Goal: Information Seeking & Learning: Learn about a topic

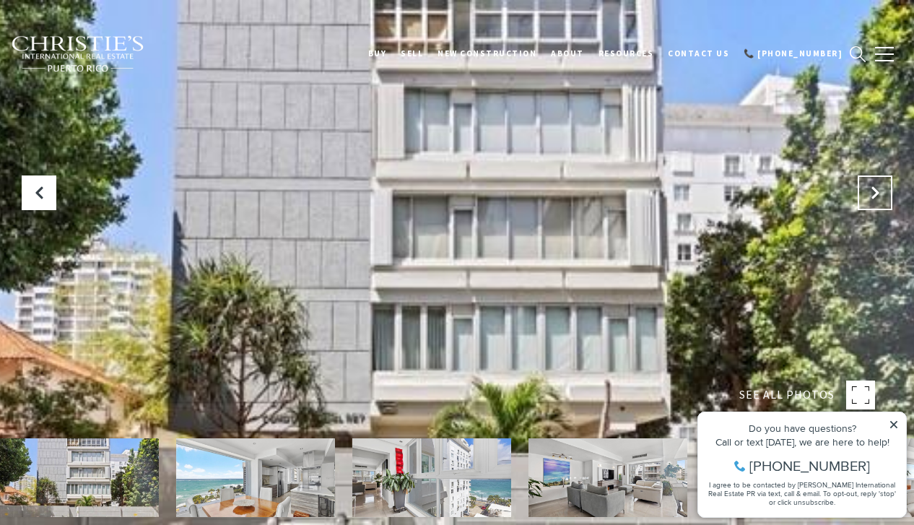
click at [869, 182] on button "Next Slide" at bounding box center [875, 193] width 35 height 35
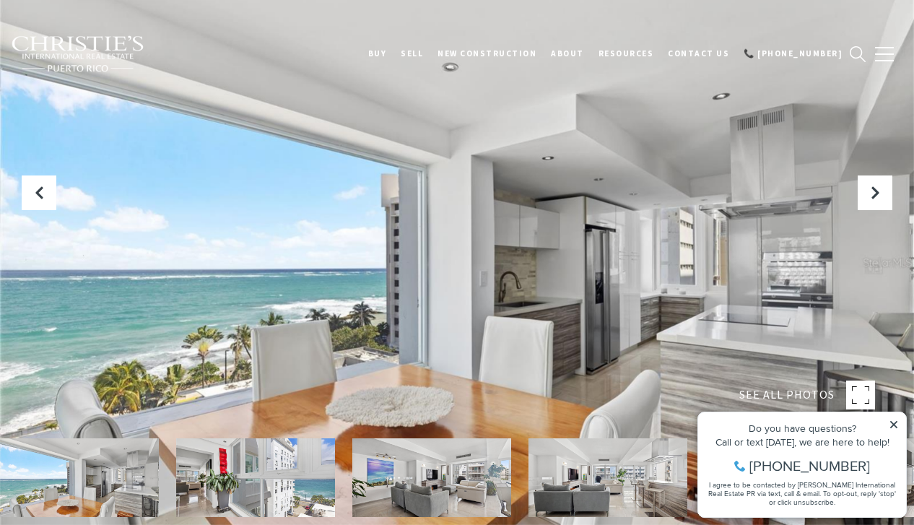
click at [893, 425] on icon at bounding box center [894, 425] width 10 height 10
click at [867, 386] on icon at bounding box center [867, 388] width 4 height 4
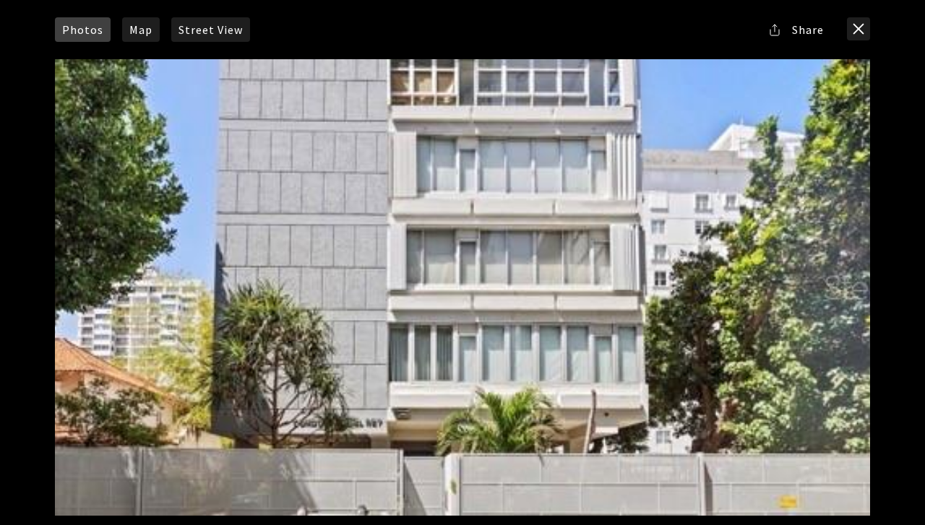
click at [887, 278] on div "Photos Map [GEOGRAPHIC_DATA] Share Facebook Twitter Via Email" at bounding box center [462, 262] width 925 height 525
click at [854, 297] on div at bounding box center [462, 287] width 815 height 457
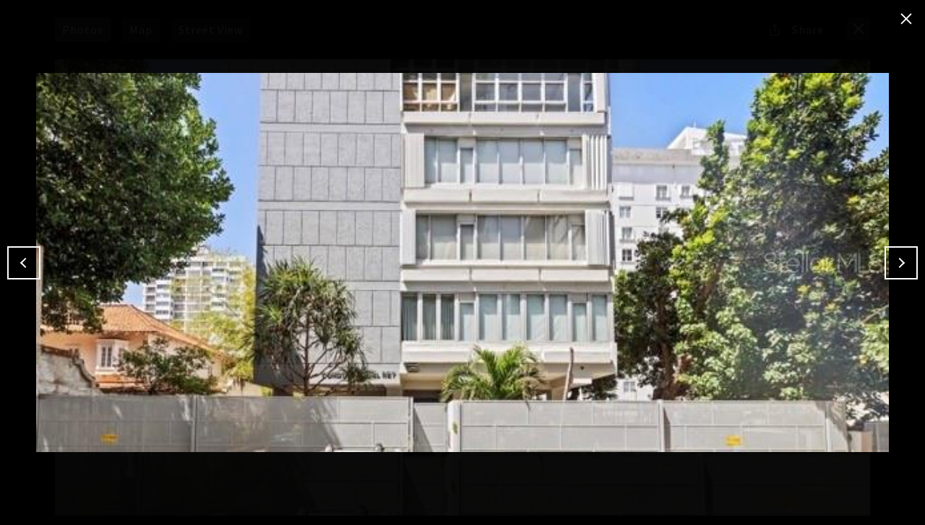
click at [899, 261] on button "Next" at bounding box center [900, 262] width 33 height 33
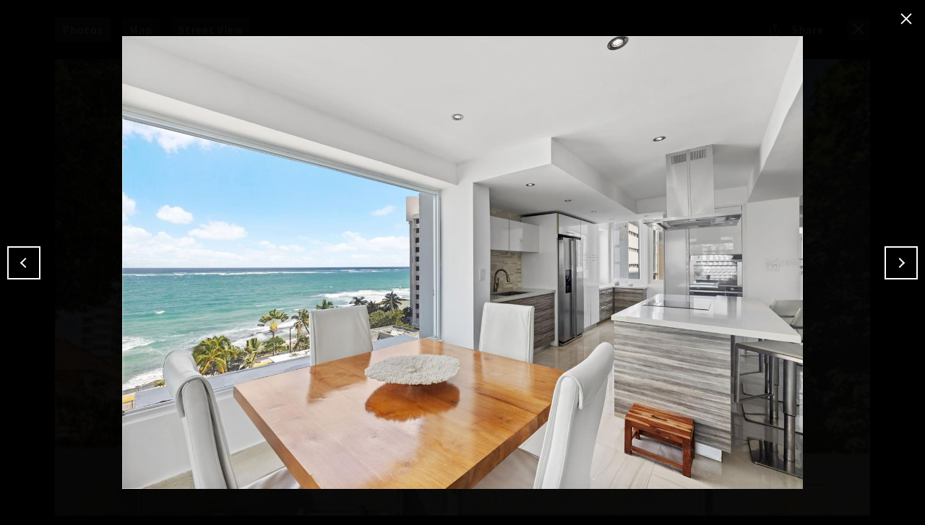
click at [899, 260] on button "Next" at bounding box center [900, 262] width 33 height 33
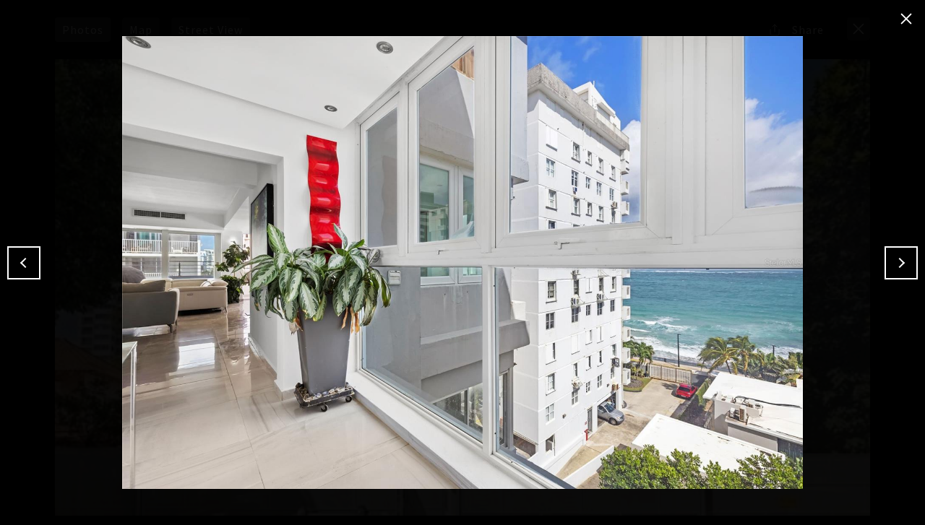
click at [899, 260] on button "Next" at bounding box center [900, 262] width 33 height 33
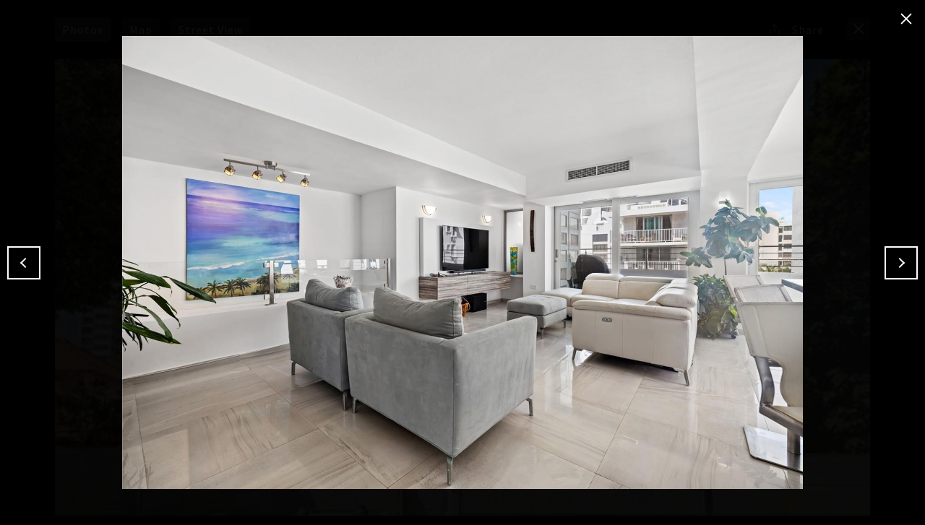
click at [899, 260] on button "Next" at bounding box center [900, 262] width 33 height 33
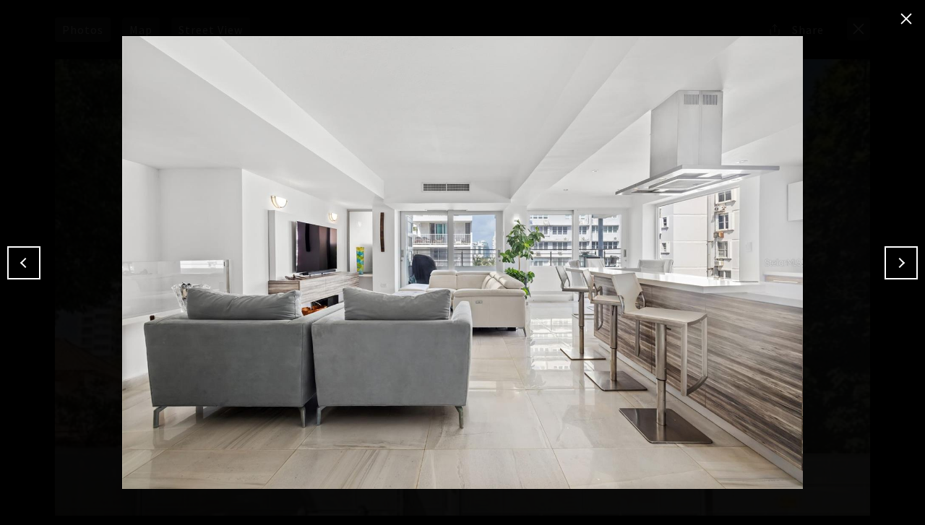
click at [899, 260] on button "Next" at bounding box center [900, 262] width 33 height 33
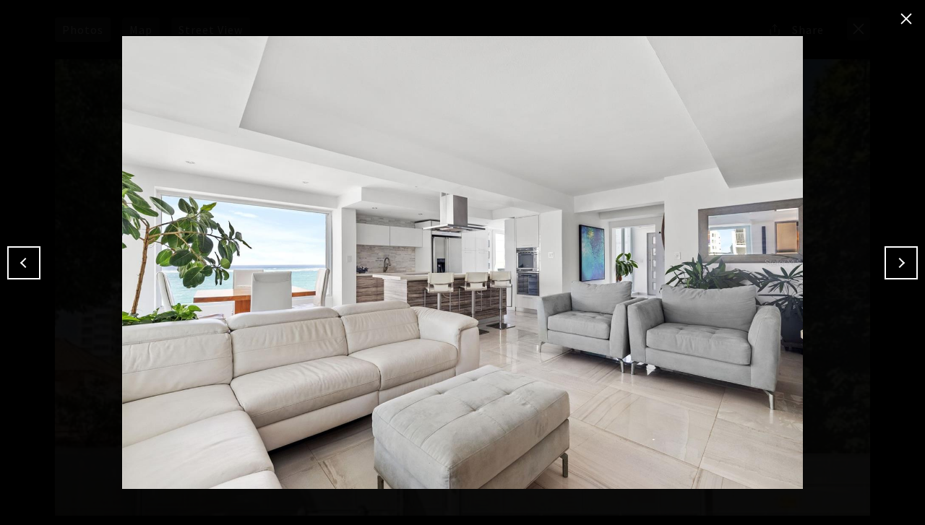
click at [899, 260] on button "Next" at bounding box center [900, 262] width 33 height 33
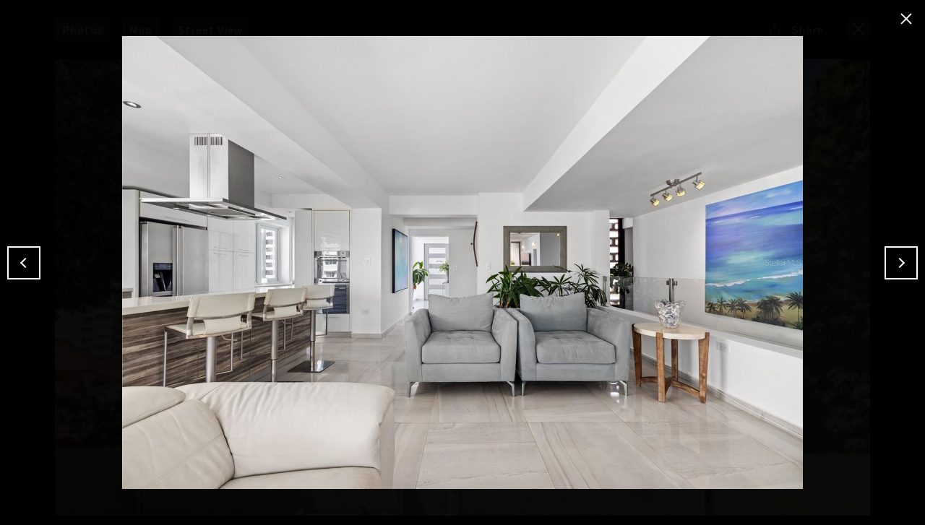
click at [899, 260] on button "Next" at bounding box center [900, 262] width 33 height 33
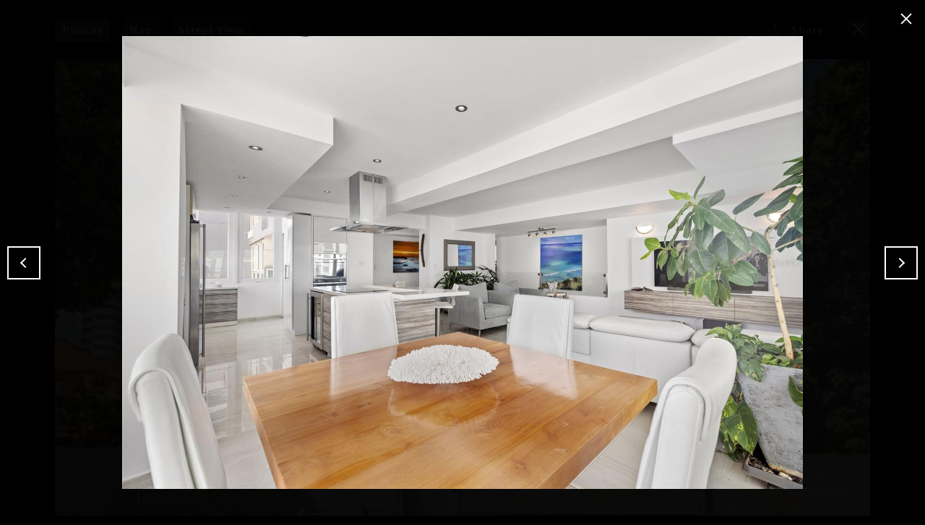
click at [899, 260] on button "Next" at bounding box center [900, 262] width 33 height 33
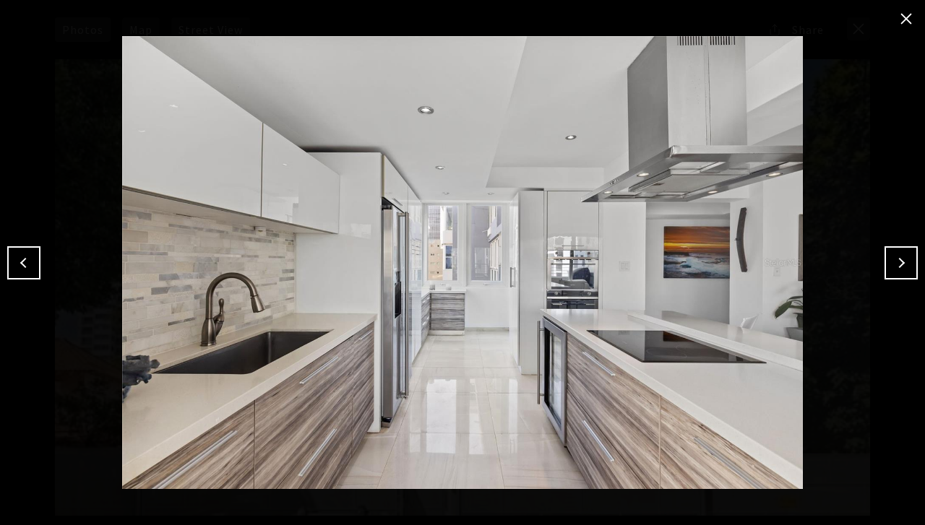
click at [899, 260] on button "Next" at bounding box center [900, 262] width 33 height 33
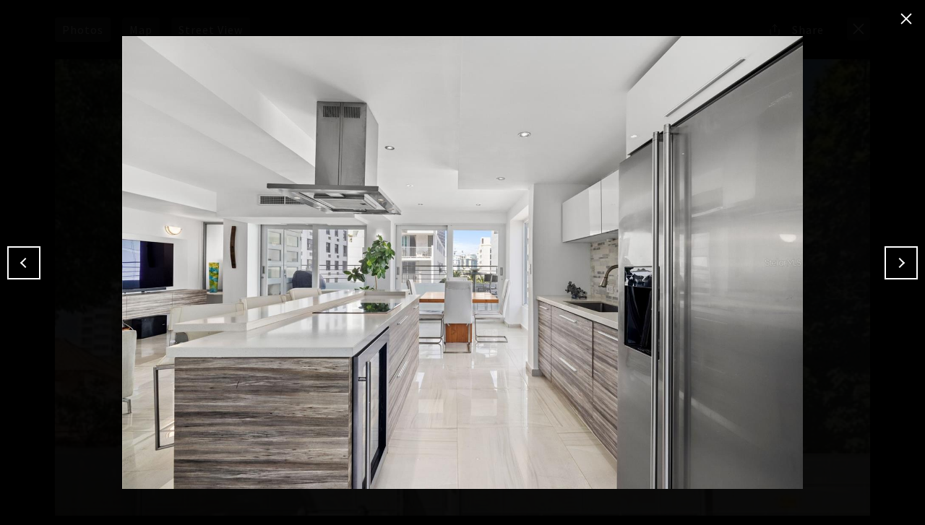
click at [899, 260] on button "Next" at bounding box center [900, 262] width 33 height 33
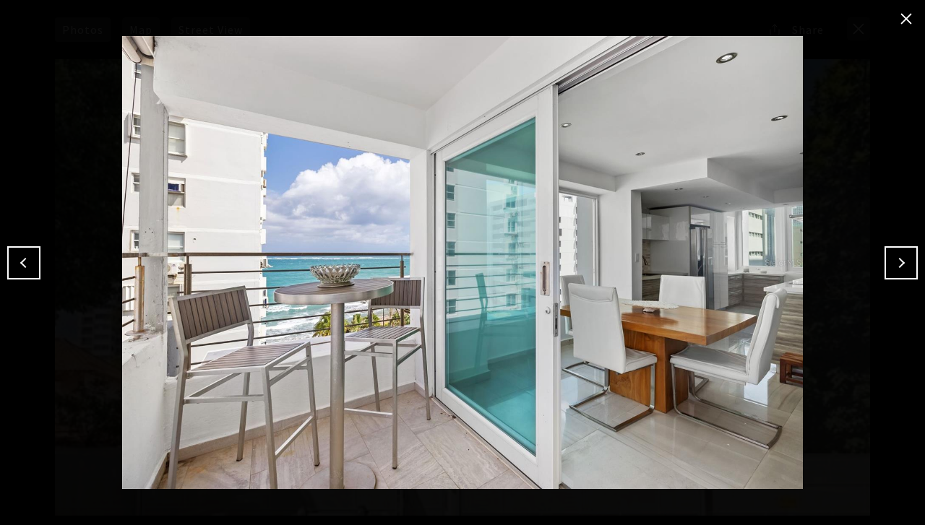
click at [899, 260] on button "Next" at bounding box center [900, 262] width 33 height 33
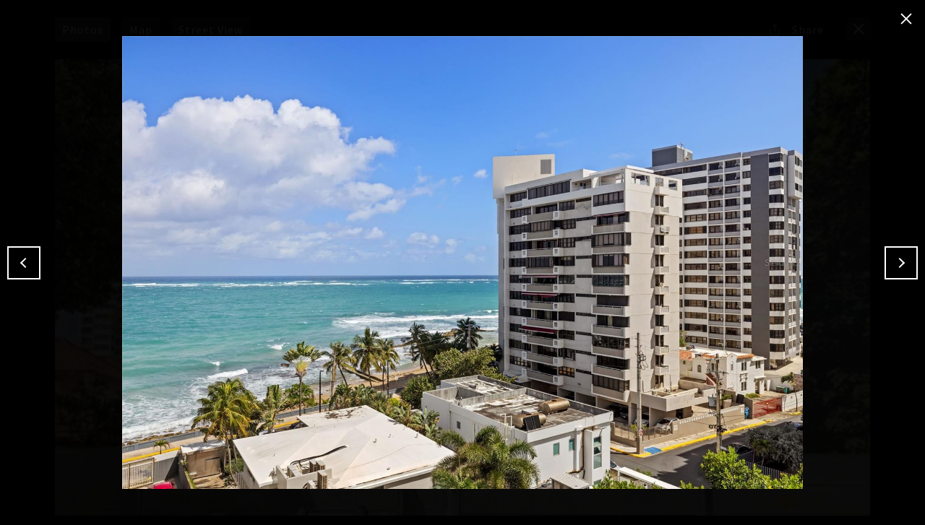
click at [901, 259] on button "Next" at bounding box center [900, 262] width 33 height 33
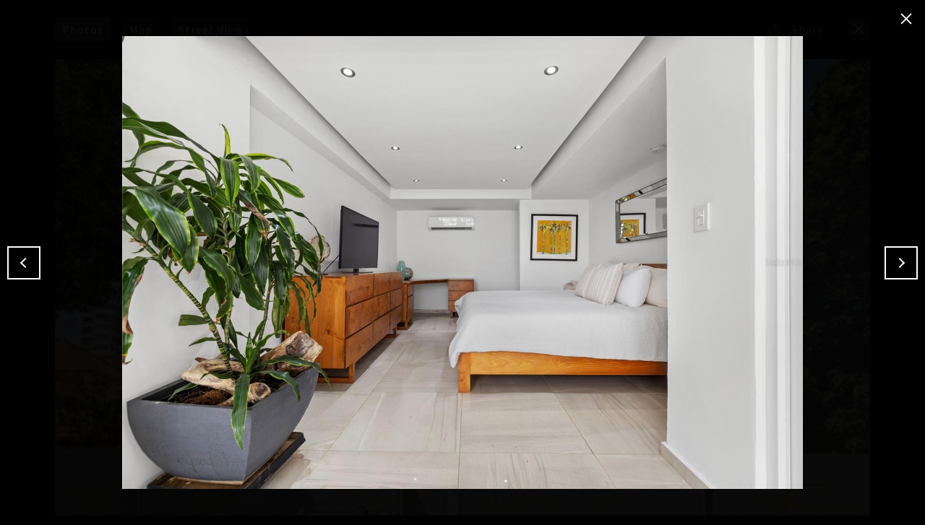
click at [899, 256] on button "Next" at bounding box center [900, 262] width 33 height 33
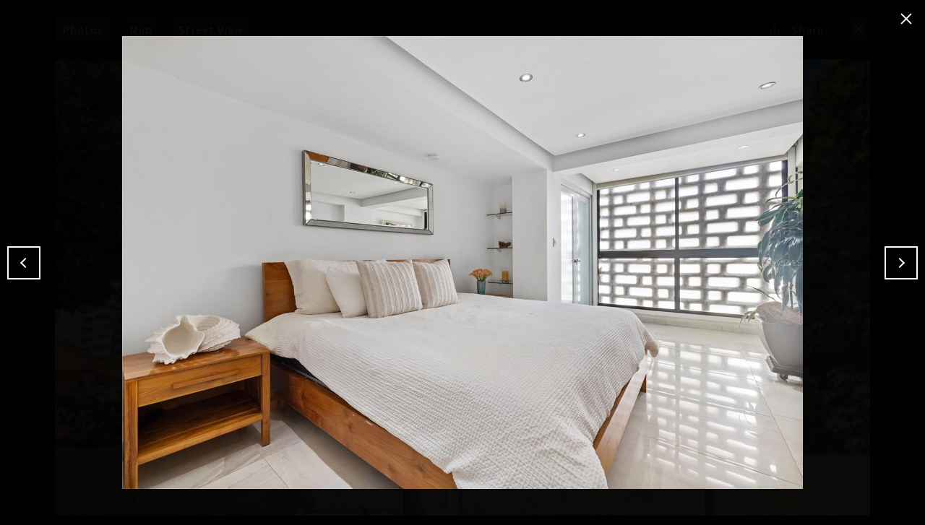
click at [899, 256] on button "Next" at bounding box center [900, 262] width 33 height 33
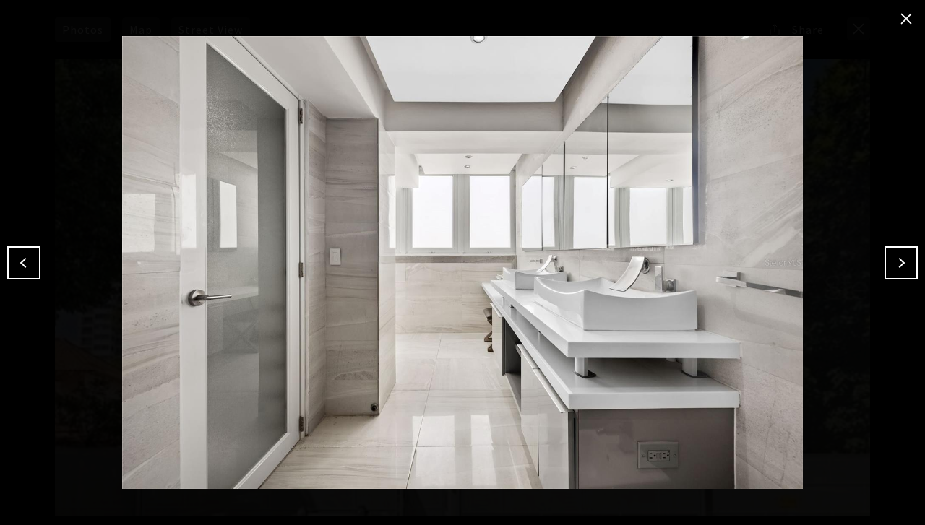
click at [899, 256] on button "Next" at bounding box center [900, 262] width 33 height 33
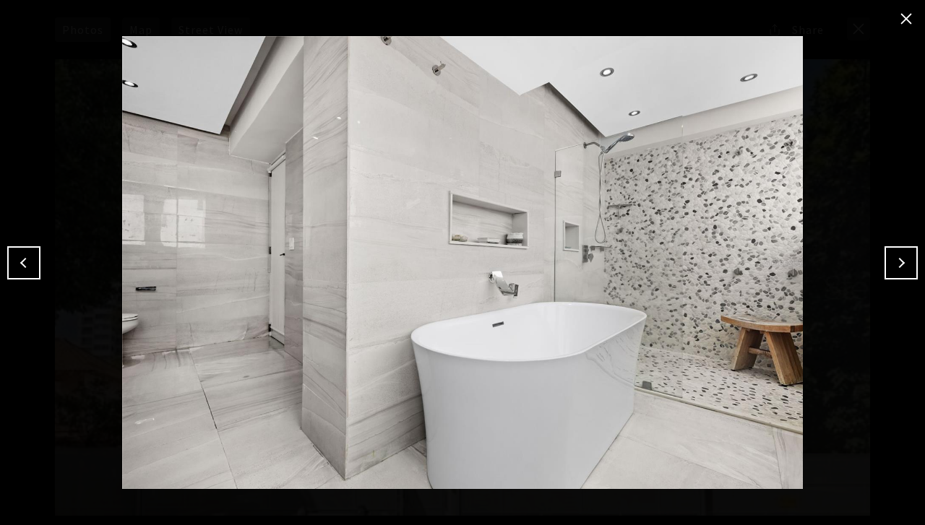
click at [894, 256] on button "Next" at bounding box center [900, 262] width 33 height 33
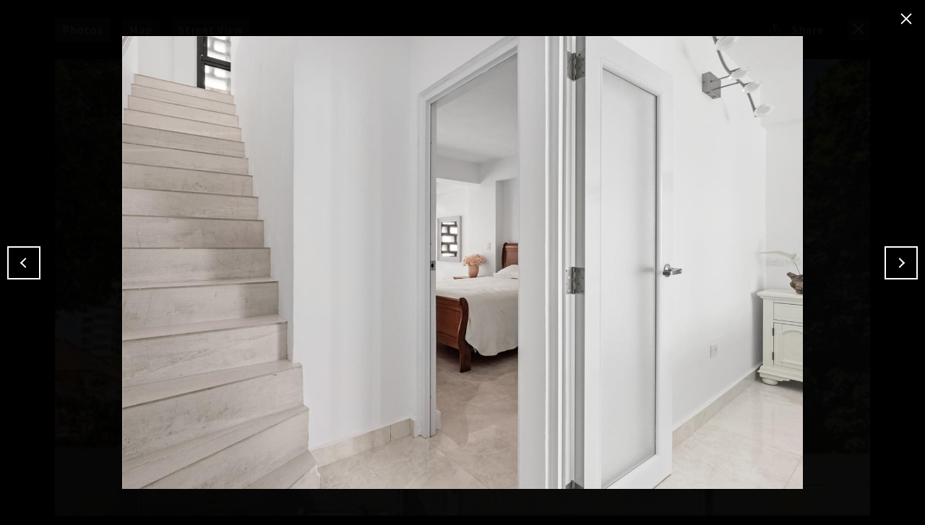
click at [901, 260] on button "Next" at bounding box center [900, 262] width 33 height 33
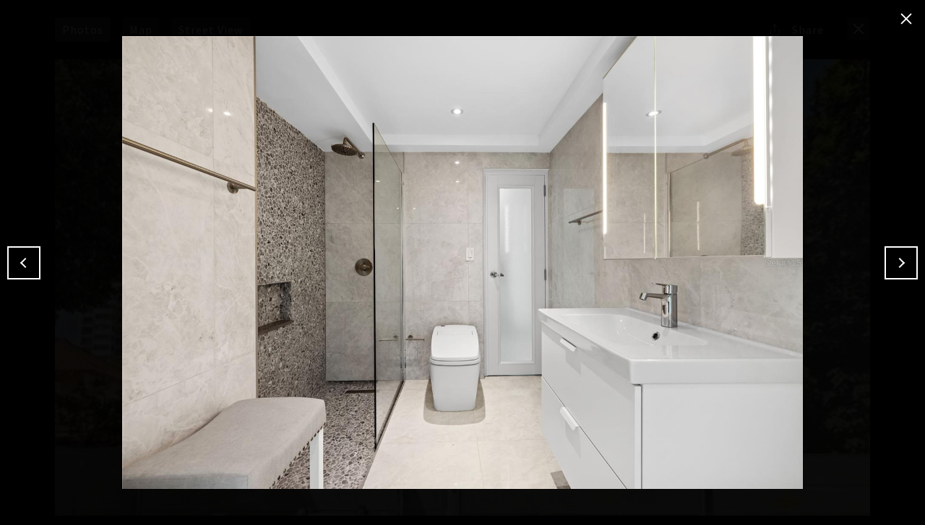
click at [901, 260] on button "Next" at bounding box center [900, 262] width 33 height 33
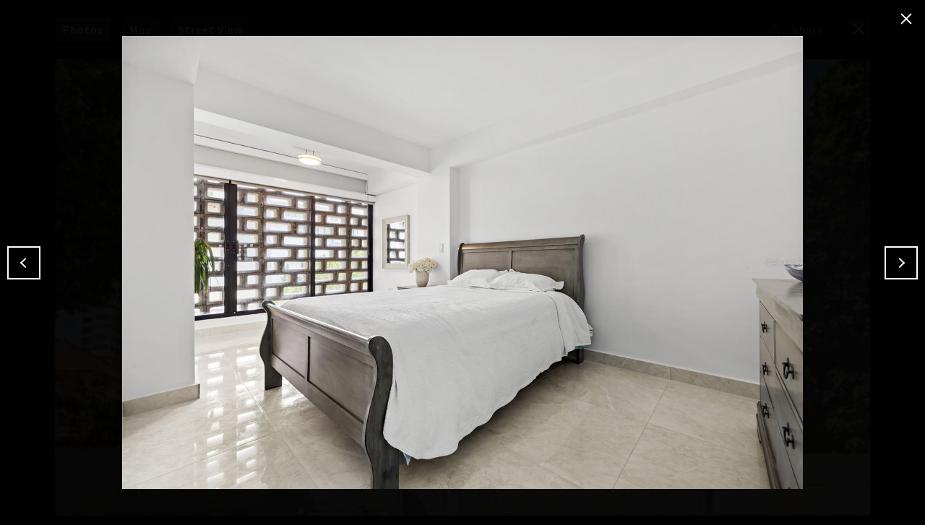
click at [901, 260] on button "Next" at bounding box center [900, 262] width 33 height 33
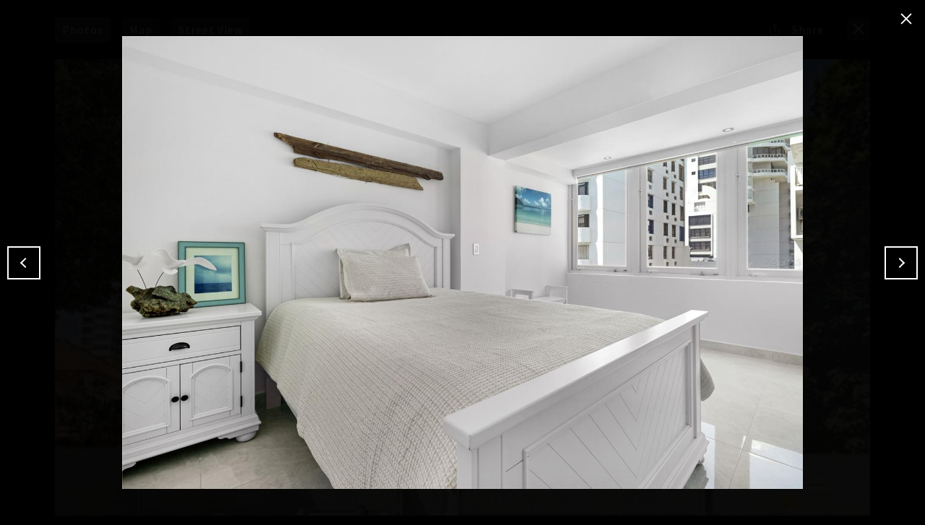
click at [901, 260] on button "Next" at bounding box center [900, 262] width 33 height 33
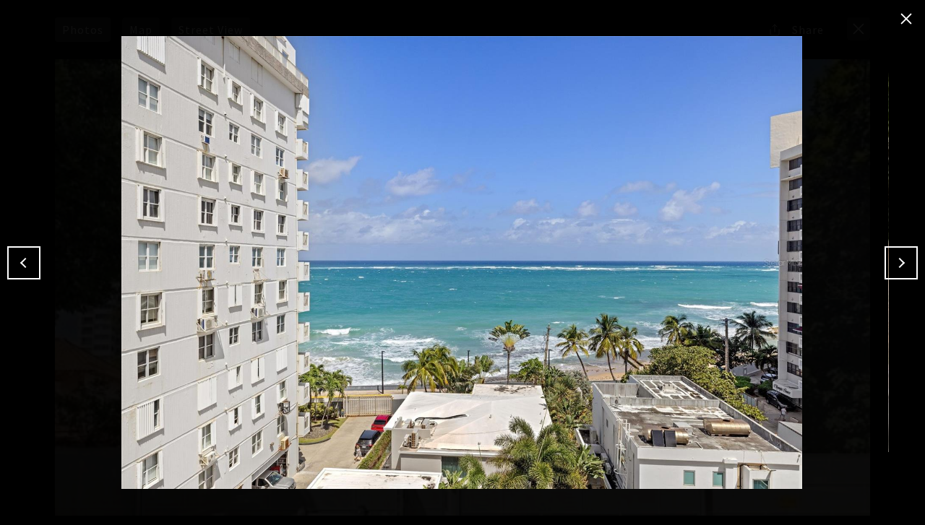
click at [907, 261] on button "Next" at bounding box center [900, 262] width 33 height 33
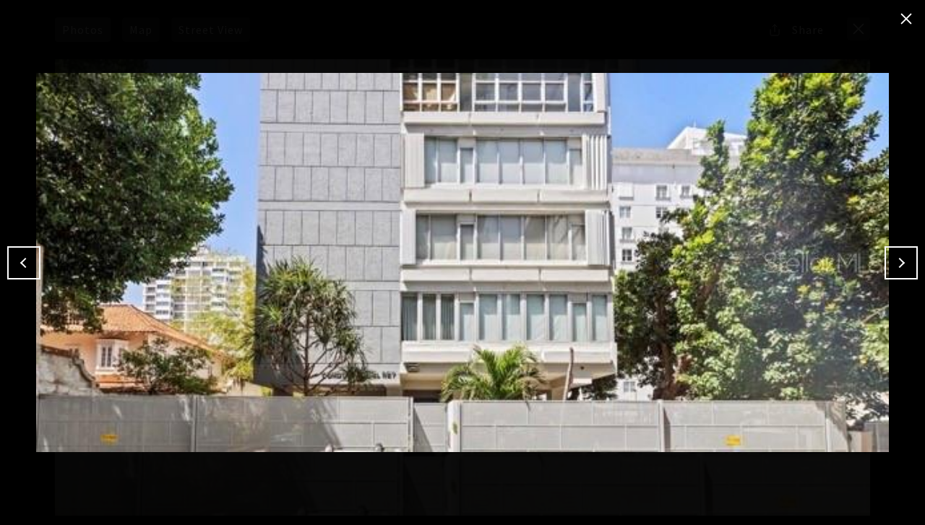
click at [904, 260] on button "Next" at bounding box center [900, 262] width 33 height 33
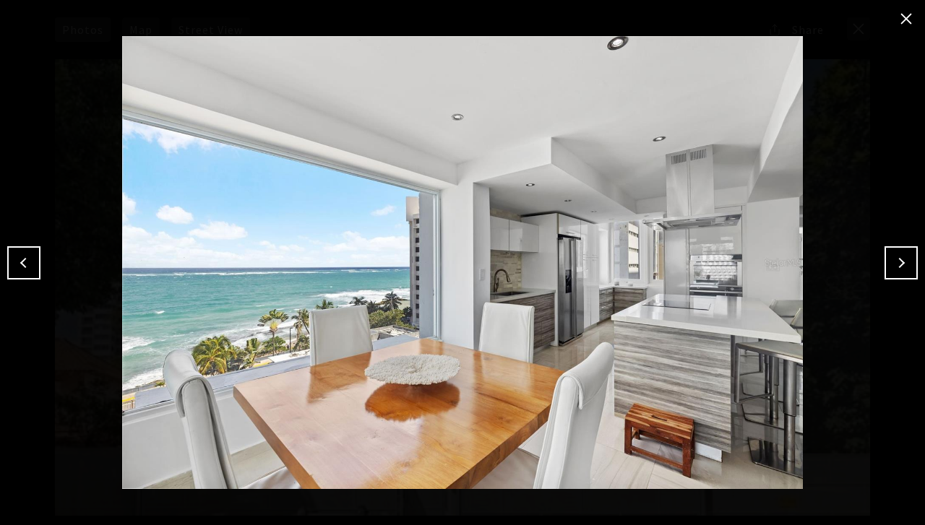
click at [904, 261] on button "Next" at bounding box center [900, 262] width 33 height 33
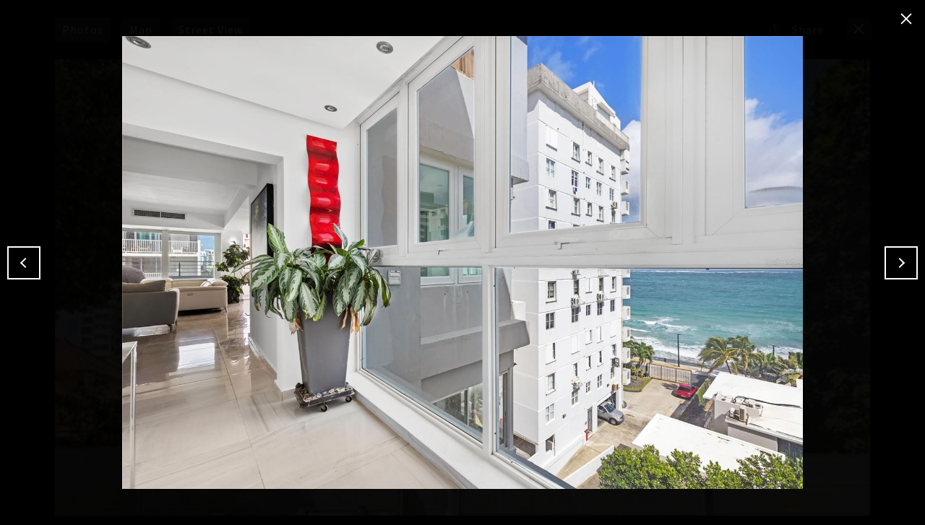
click at [904, 261] on button "Next" at bounding box center [900, 262] width 33 height 33
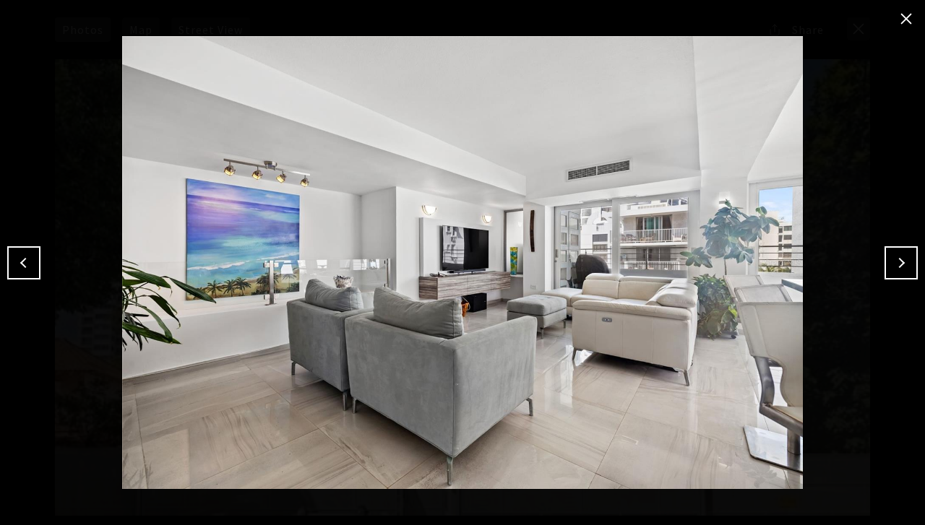
click at [896, 259] on button "Next" at bounding box center [900, 262] width 33 height 33
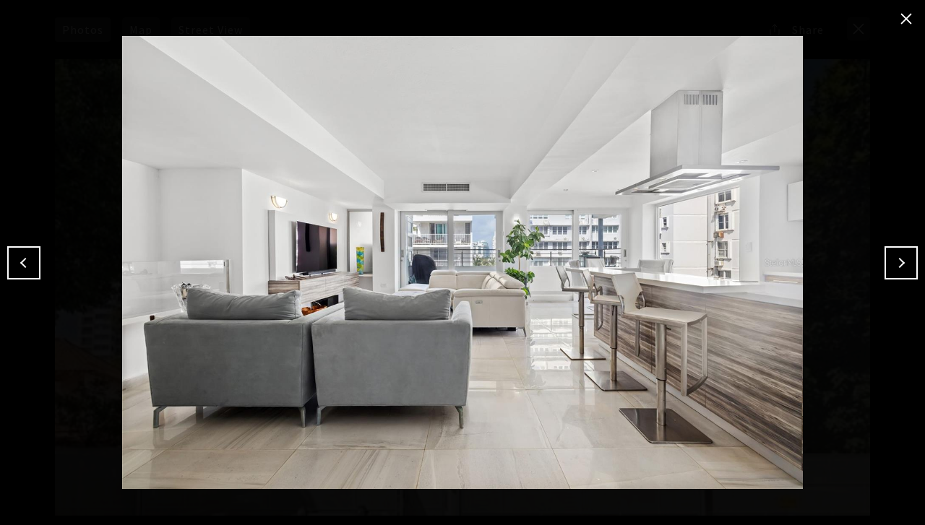
click at [896, 259] on button "Next" at bounding box center [900, 262] width 33 height 33
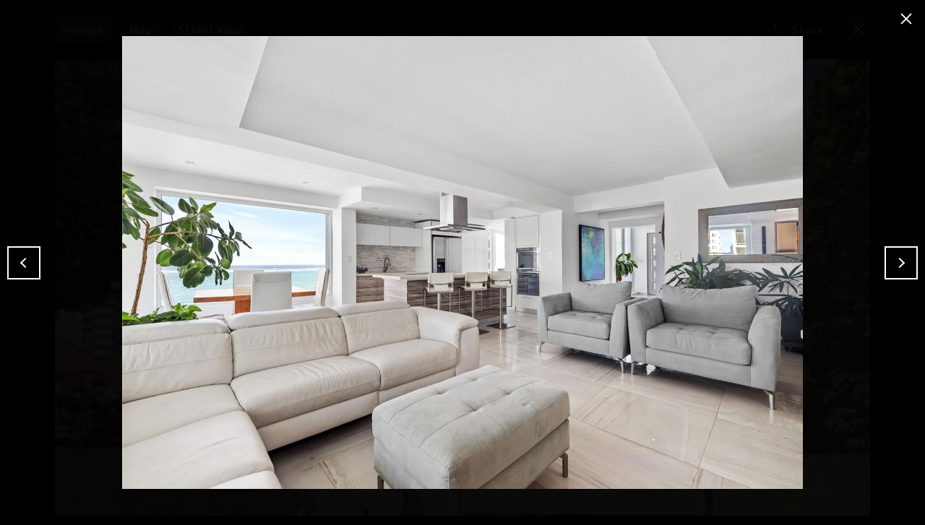
click at [896, 259] on button "Next" at bounding box center [900, 262] width 33 height 33
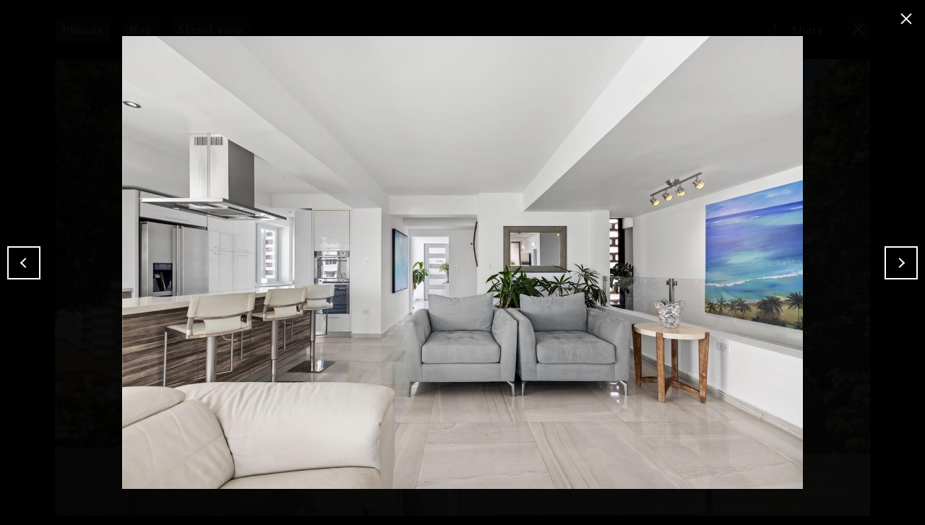
click at [899, 264] on button "Next" at bounding box center [900, 262] width 33 height 33
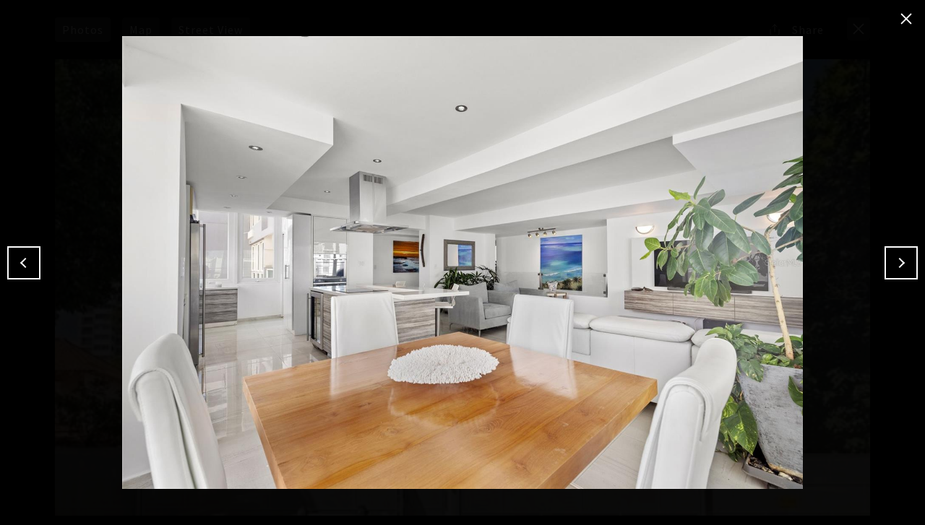
click at [900, 263] on button "Next" at bounding box center [900, 262] width 33 height 33
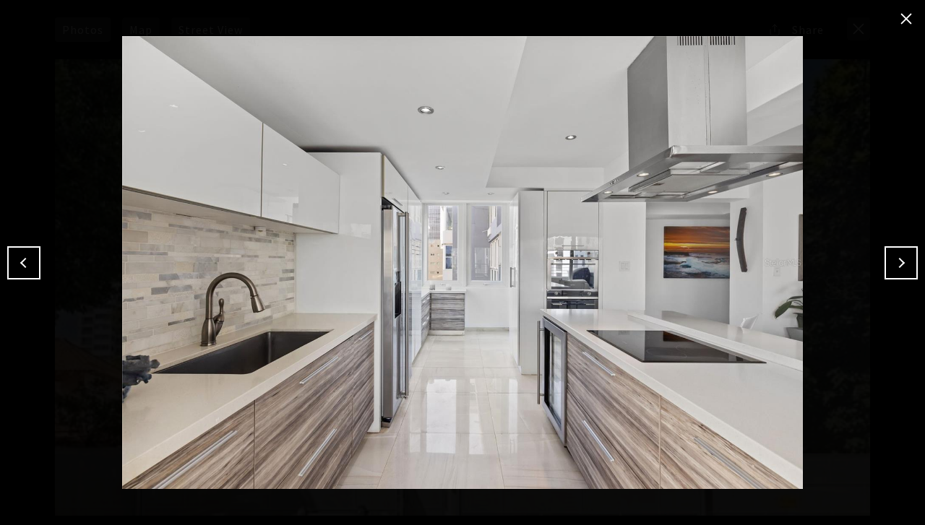
click at [900, 263] on button "Next" at bounding box center [900, 262] width 33 height 33
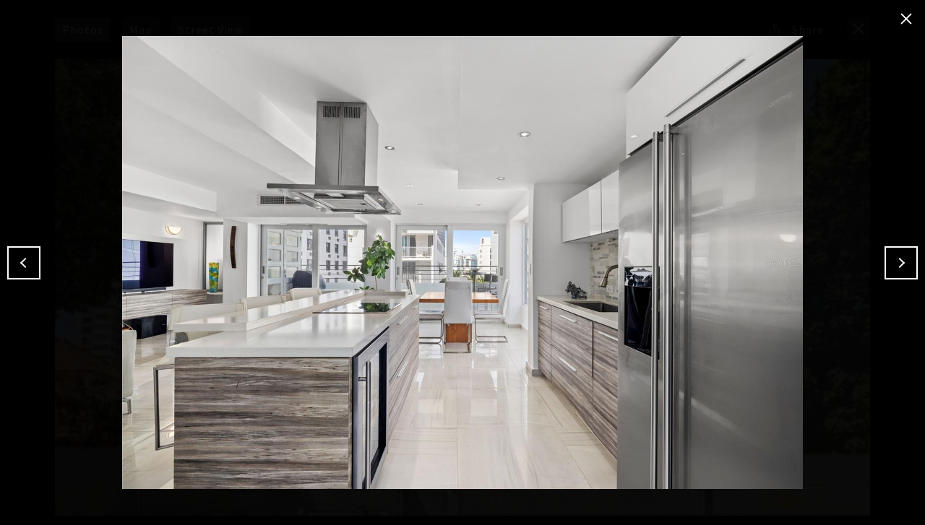
click at [900, 263] on button "Next" at bounding box center [900, 262] width 33 height 33
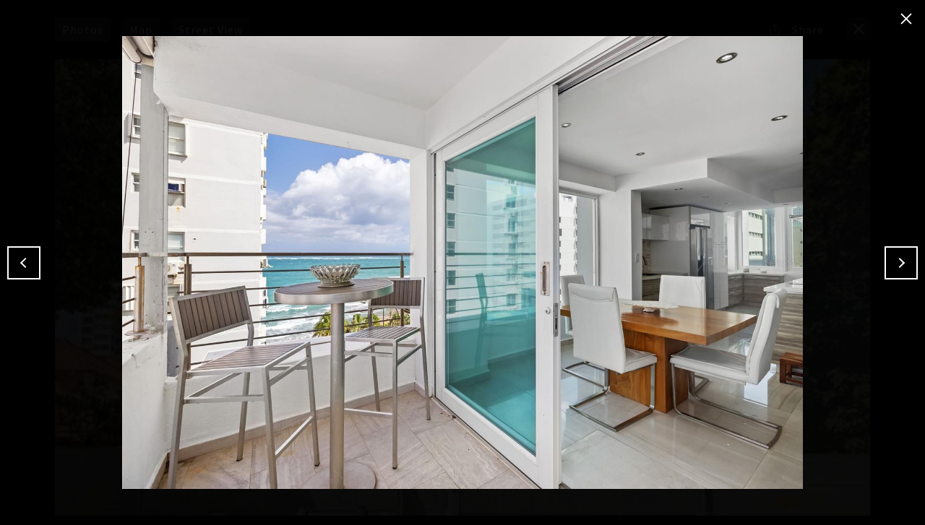
click at [900, 263] on button "Next" at bounding box center [900, 262] width 33 height 33
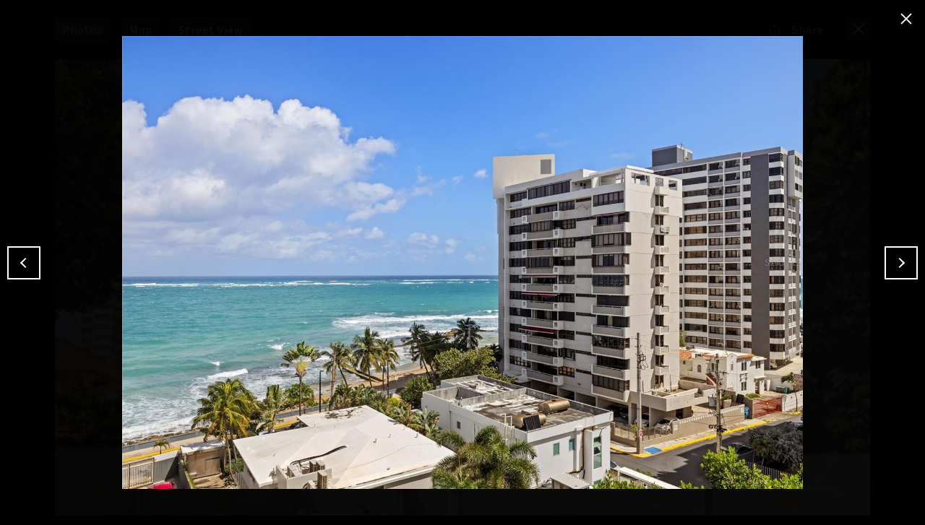
click at [27, 261] on button "Previous" at bounding box center [23, 262] width 33 height 33
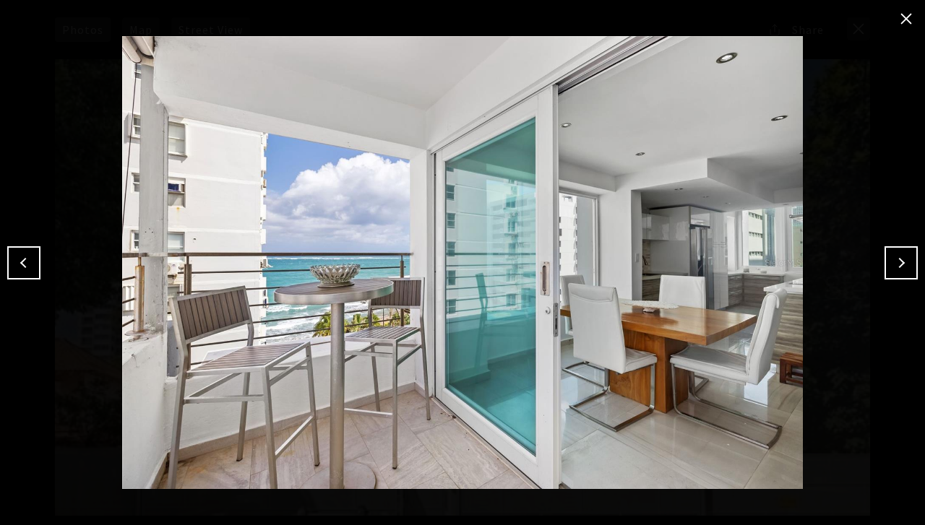
click at [26, 260] on button "Previous" at bounding box center [23, 262] width 33 height 33
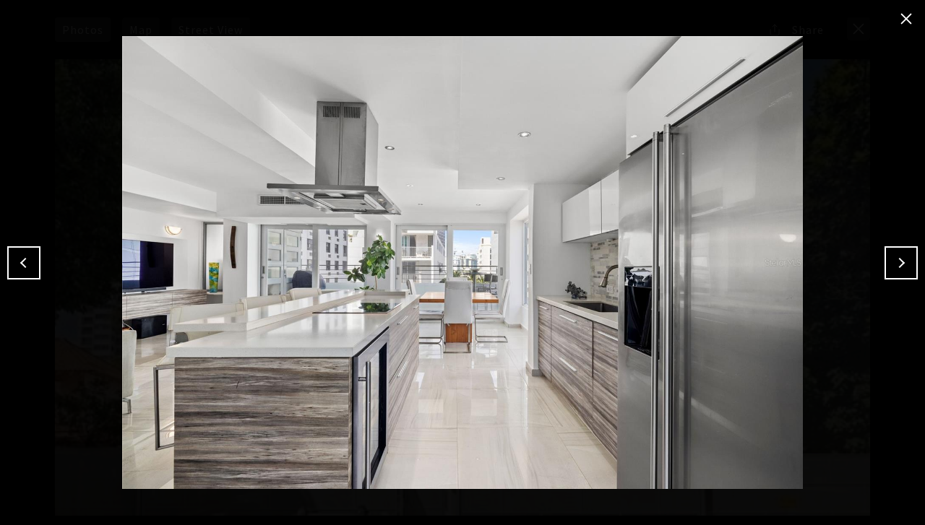
click at [26, 260] on button "Previous" at bounding box center [23, 262] width 33 height 33
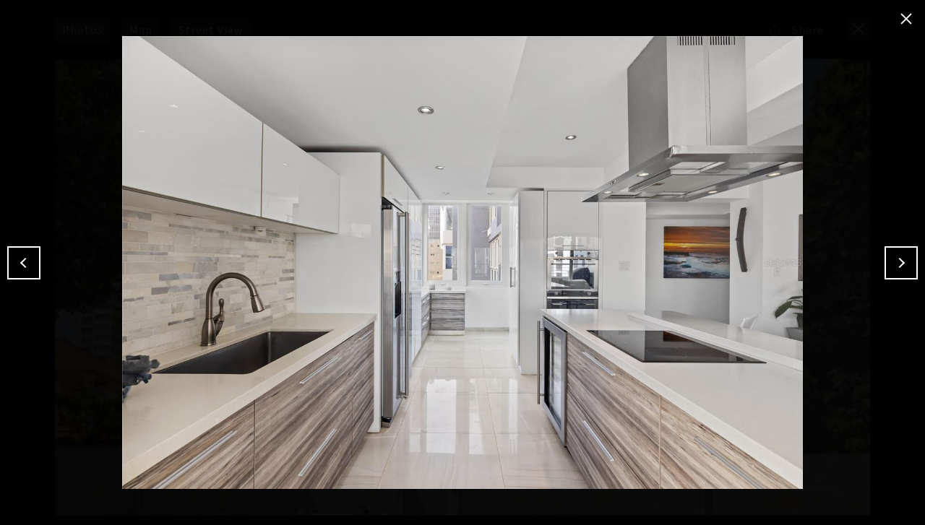
click at [26, 260] on button "Previous" at bounding box center [23, 262] width 33 height 33
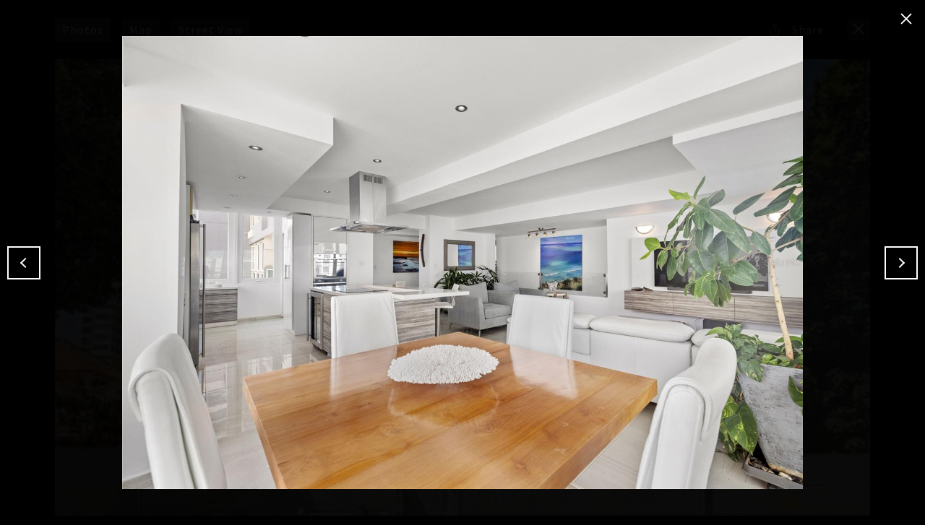
click at [26, 260] on button "Previous" at bounding box center [23, 262] width 33 height 33
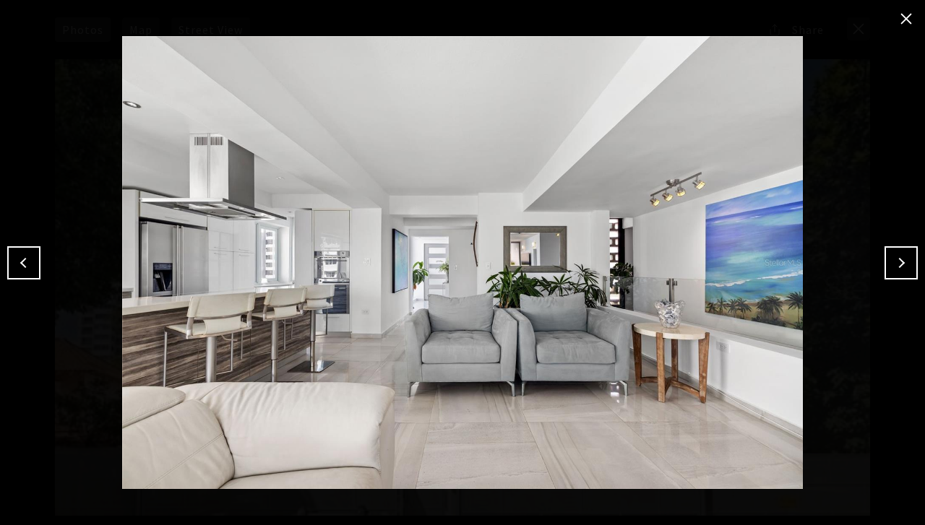
click at [26, 260] on button "Previous" at bounding box center [23, 262] width 33 height 33
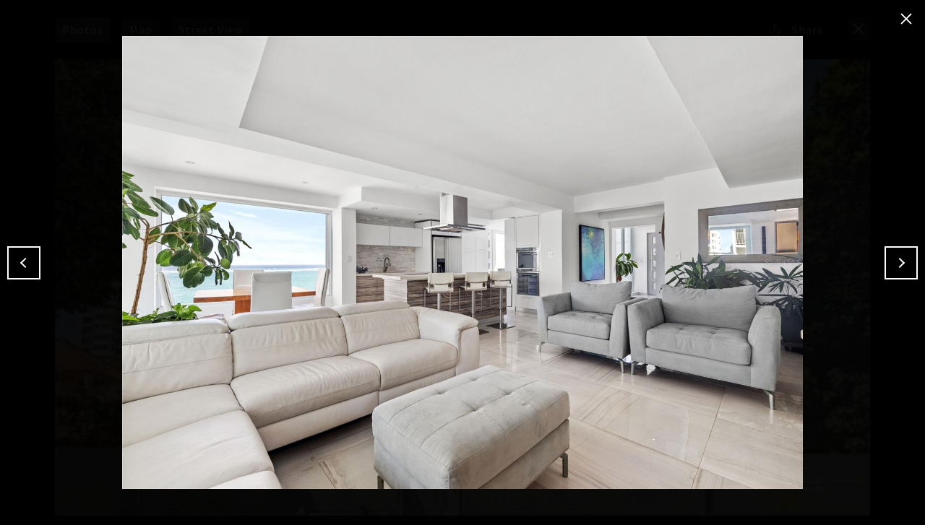
click at [26, 260] on button "Previous" at bounding box center [23, 262] width 33 height 33
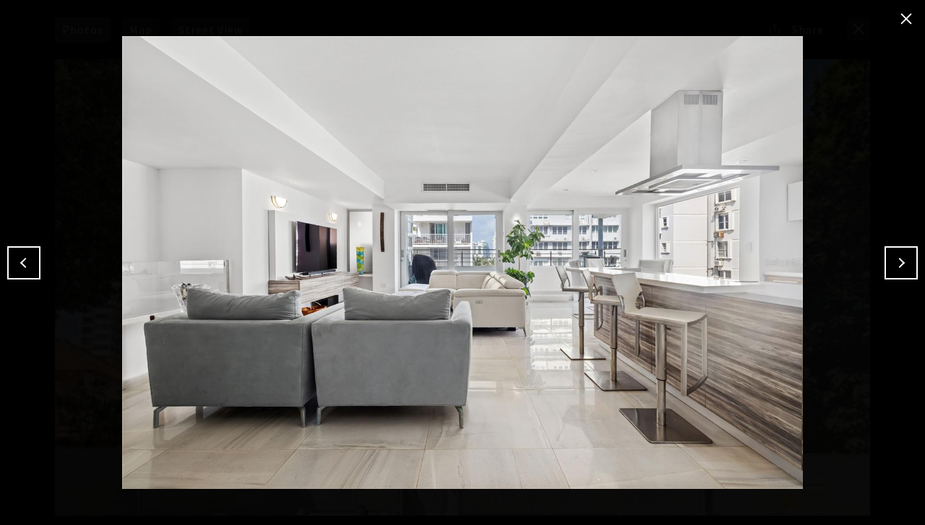
click at [26, 260] on button "Previous" at bounding box center [23, 262] width 33 height 33
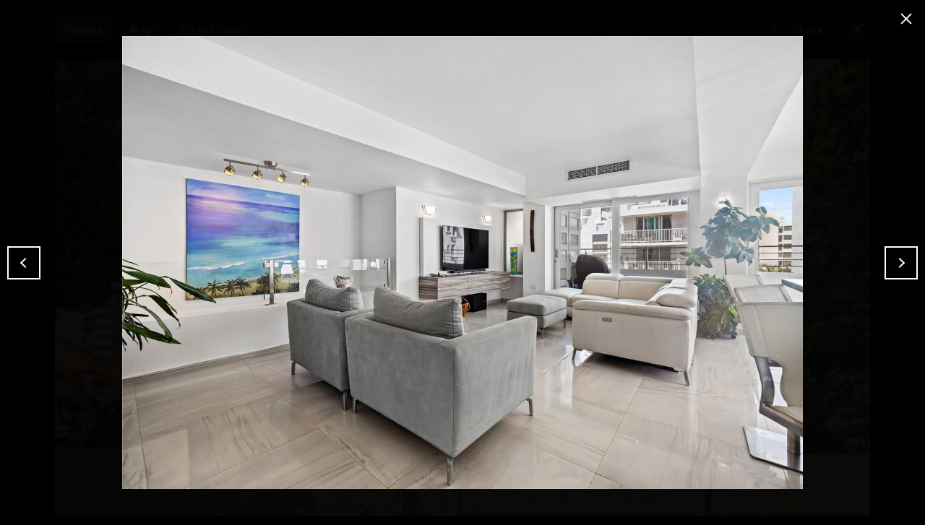
click at [26, 260] on button "Previous" at bounding box center [23, 262] width 33 height 33
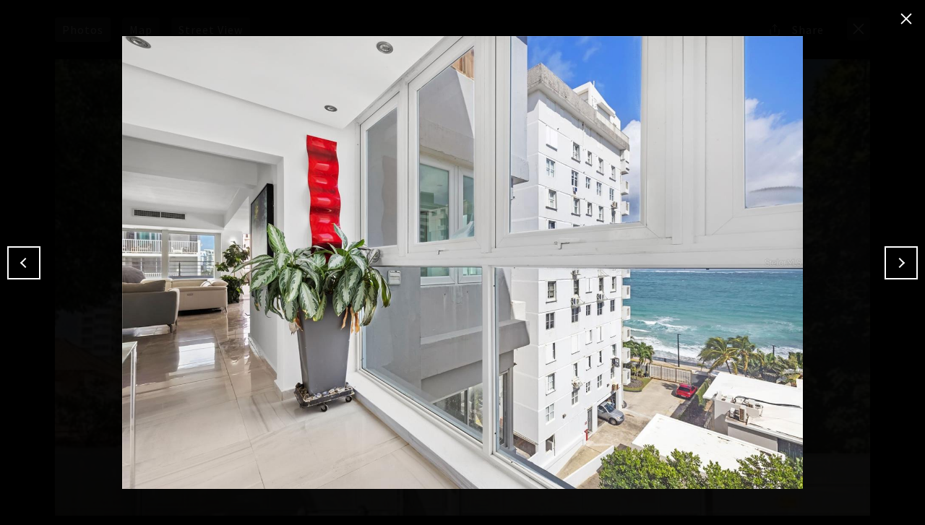
click at [26, 260] on button "Previous" at bounding box center [23, 262] width 33 height 33
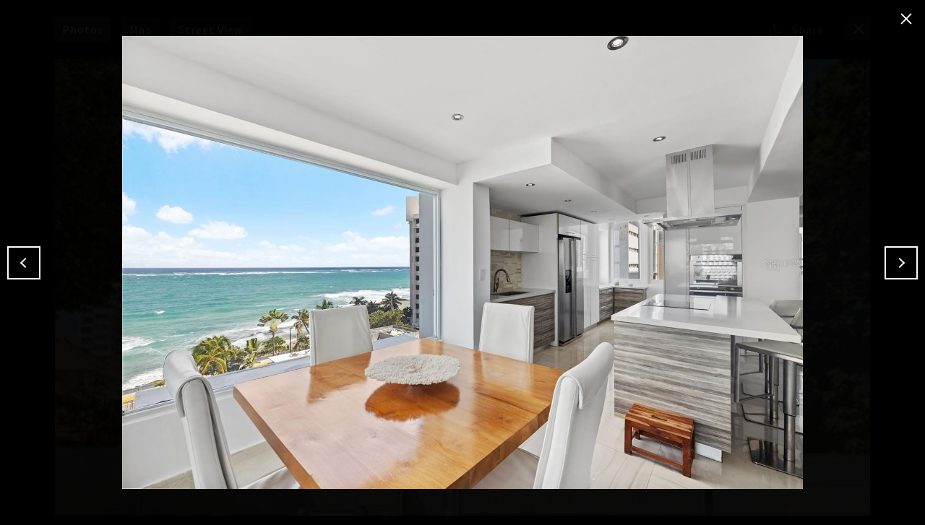
click at [901, 257] on button "Next" at bounding box center [900, 262] width 33 height 33
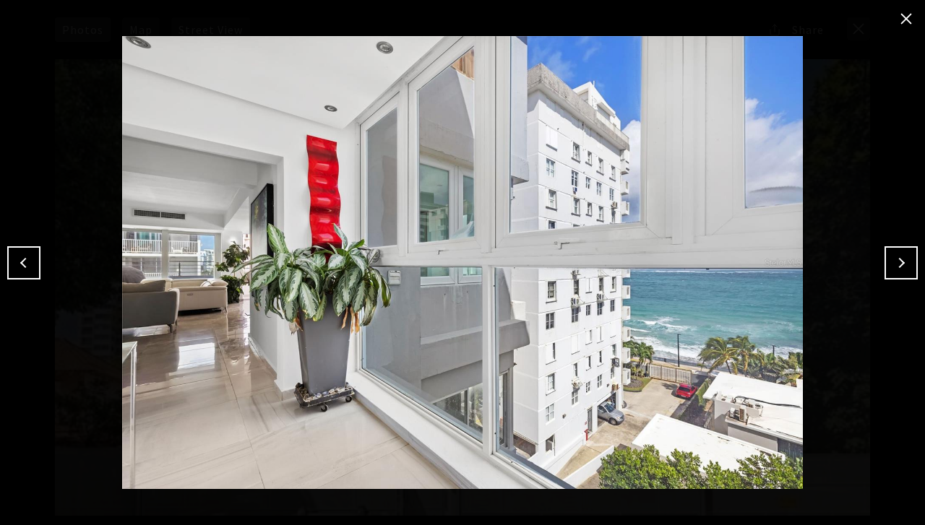
click at [898, 259] on button "Next" at bounding box center [900, 262] width 33 height 33
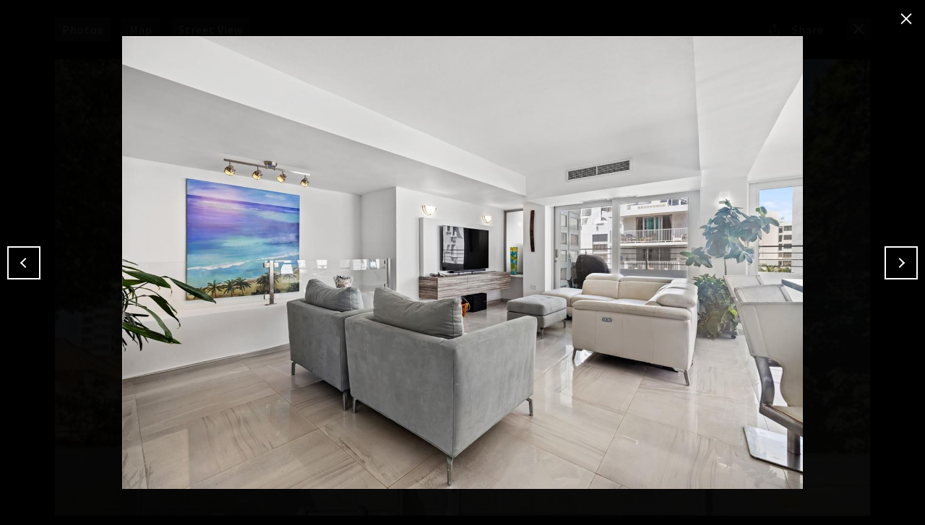
click at [896, 259] on button "Next" at bounding box center [900, 262] width 33 height 33
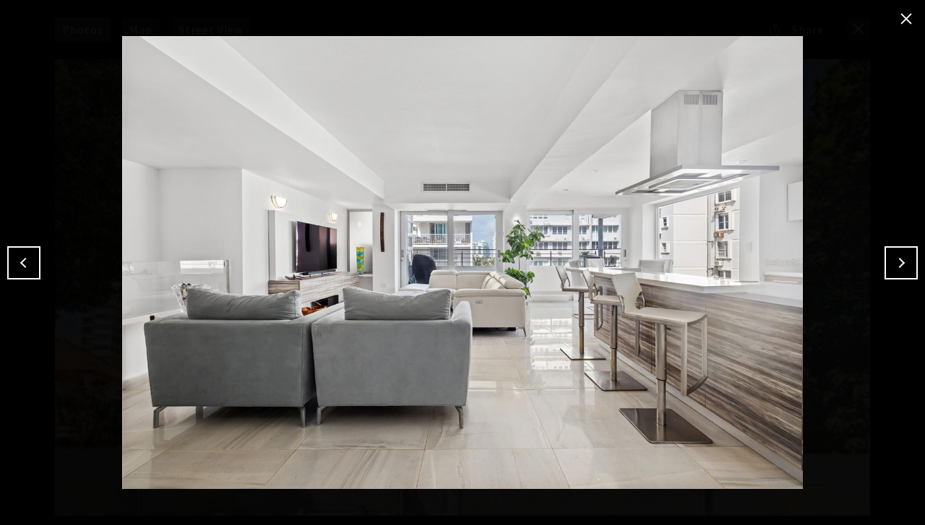
click at [896, 259] on button "Next" at bounding box center [900, 262] width 33 height 33
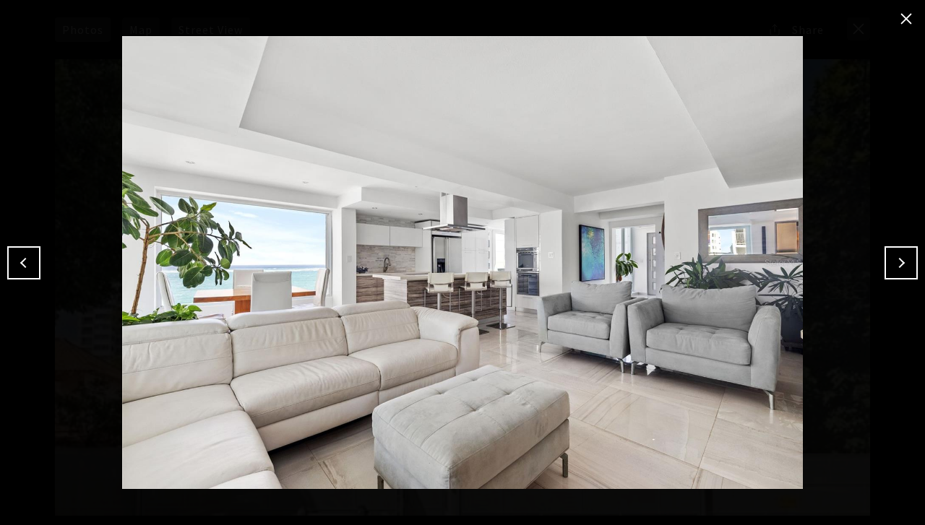
click at [896, 258] on button "Next" at bounding box center [900, 262] width 33 height 33
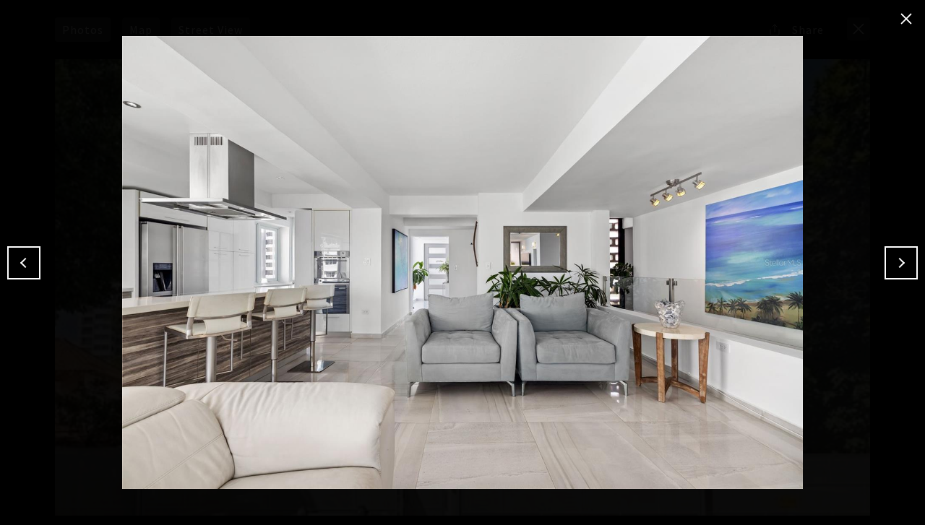
click at [896, 258] on button "Next" at bounding box center [900, 262] width 33 height 33
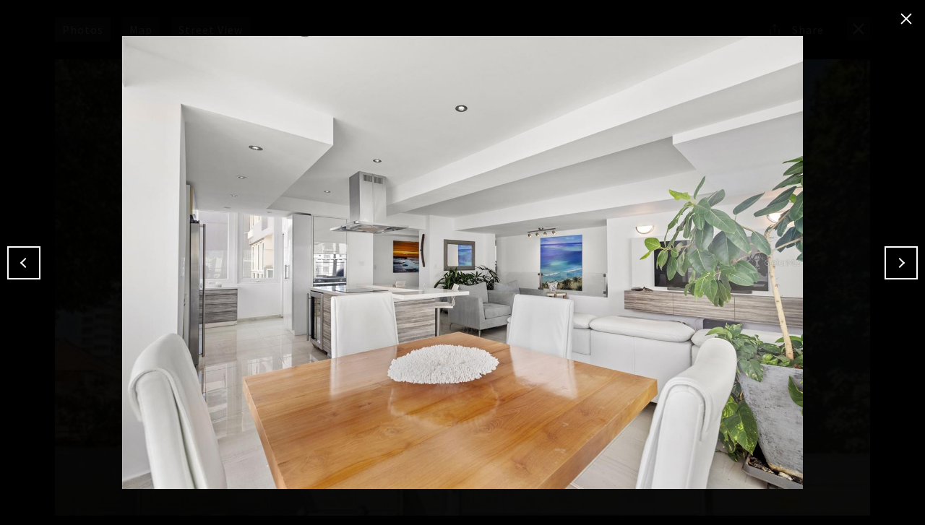
click at [896, 258] on button "Next" at bounding box center [900, 262] width 33 height 33
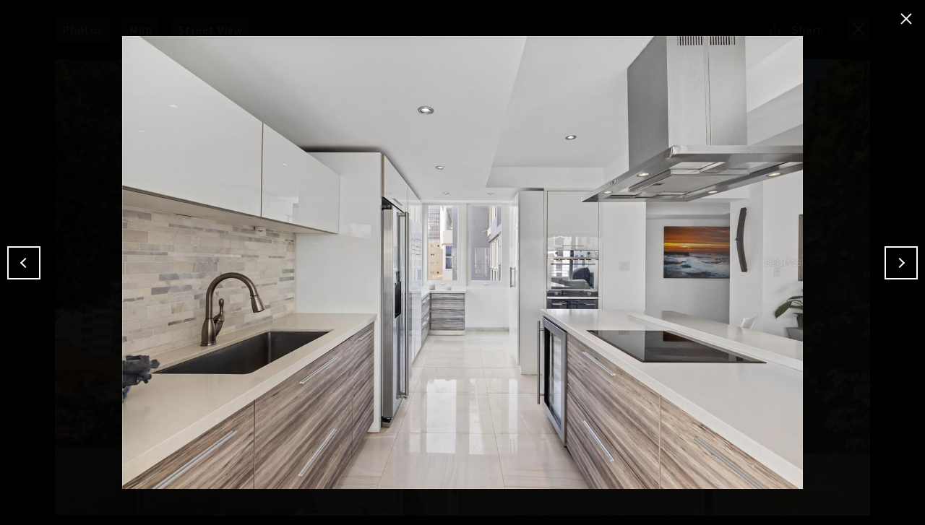
click at [896, 258] on button "Next" at bounding box center [900, 262] width 33 height 33
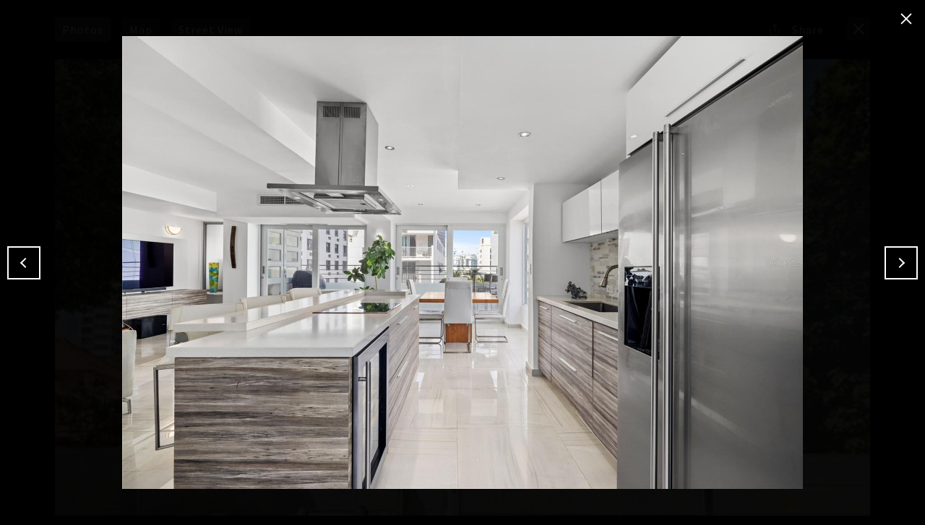
click at [33, 264] on button "Previous" at bounding box center [23, 262] width 33 height 33
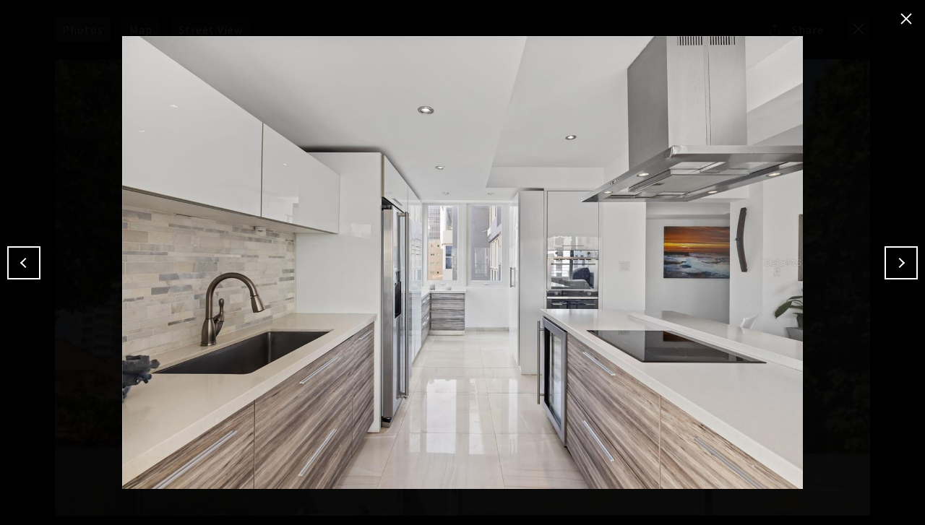
click at [906, 257] on button "Next" at bounding box center [900, 262] width 33 height 33
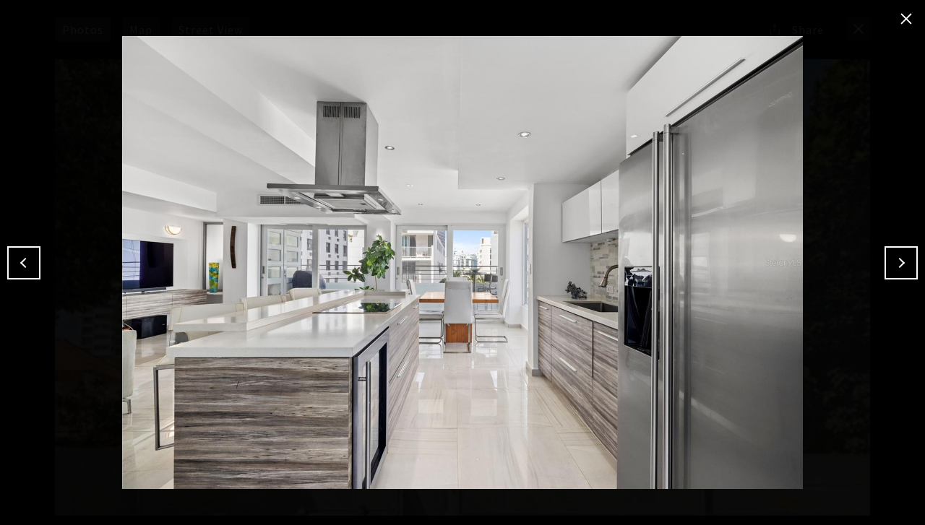
click at [906, 257] on button "Next" at bounding box center [900, 262] width 33 height 33
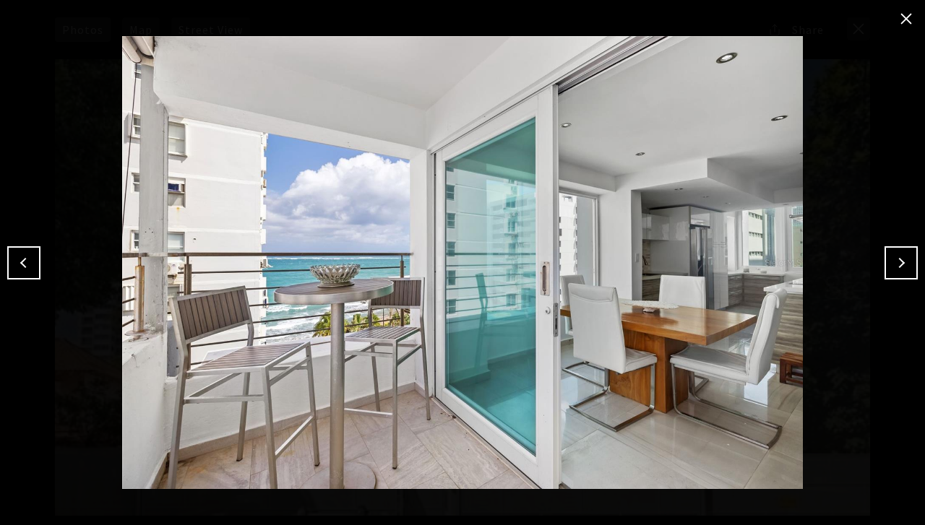
click at [906, 257] on button "Next" at bounding box center [900, 262] width 33 height 33
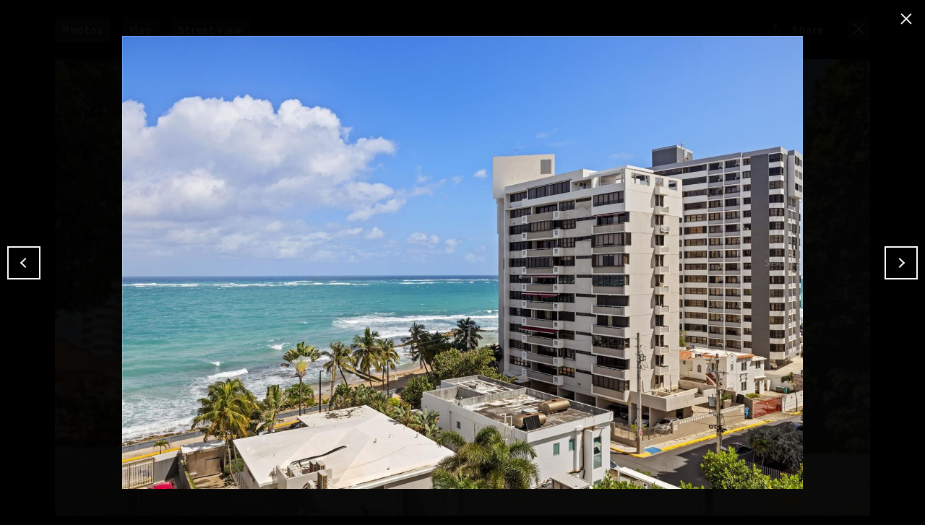
click at [906, 257] on button "Next" at bounding box center [900, 262] width 33 height 33
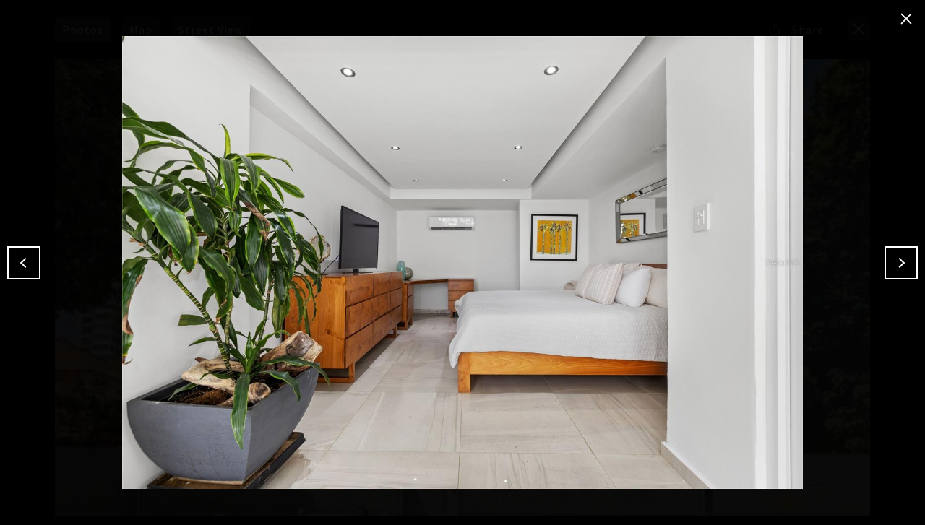
click at [899, 258] on button "Next" at bounding box center [900, 262] width 33 height 33
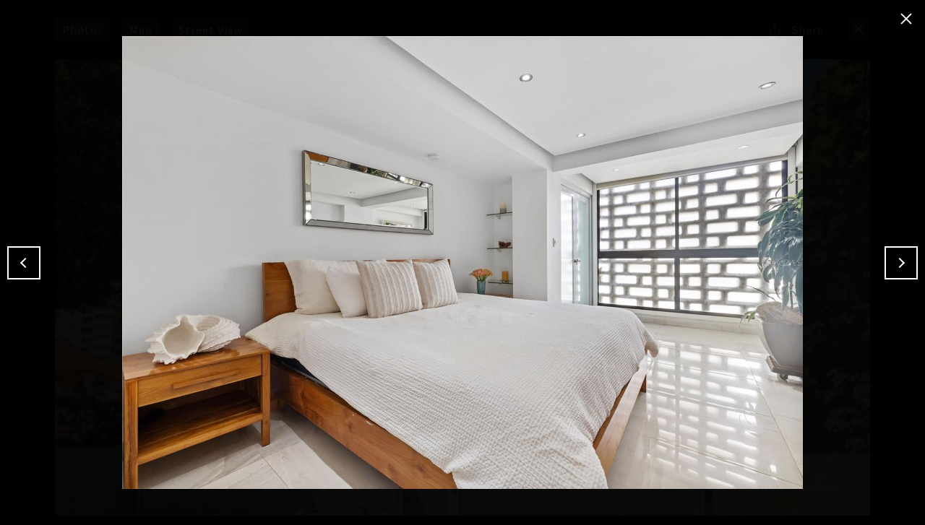
click at [899, 258] on button "Next" at bounding box center [900, 262] width 33 height 33
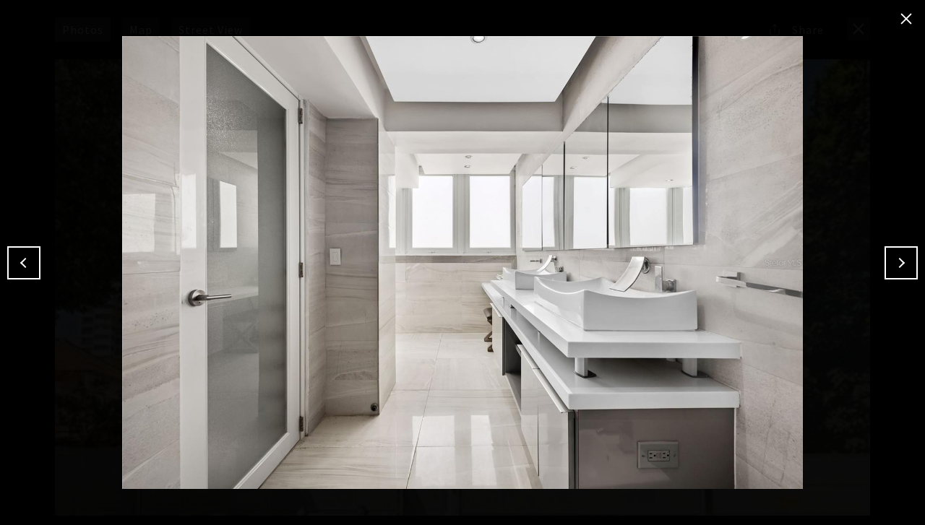
click at [896, 258] on button "Next" at bounding box center [900, 262] width 33 height 33
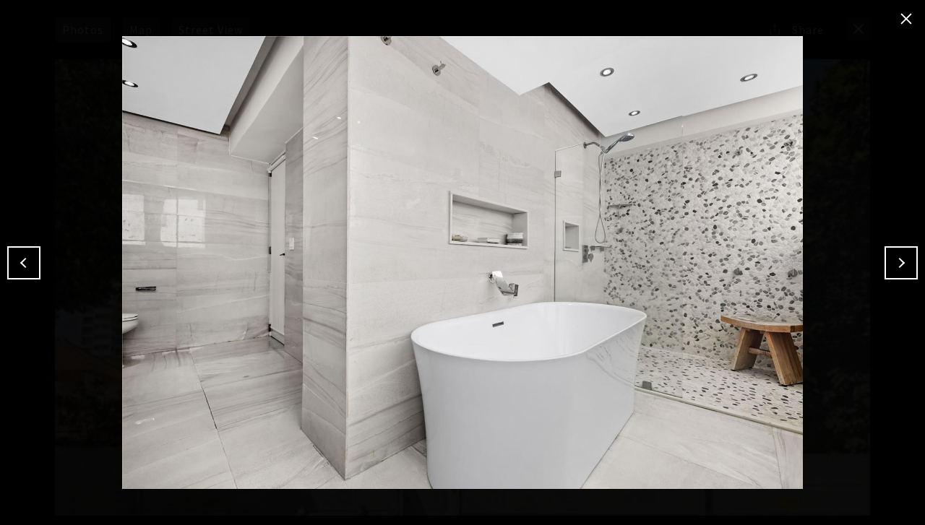
click at [900, 258] on button "Next" at bounding box center [900, 262] width 33 height 33
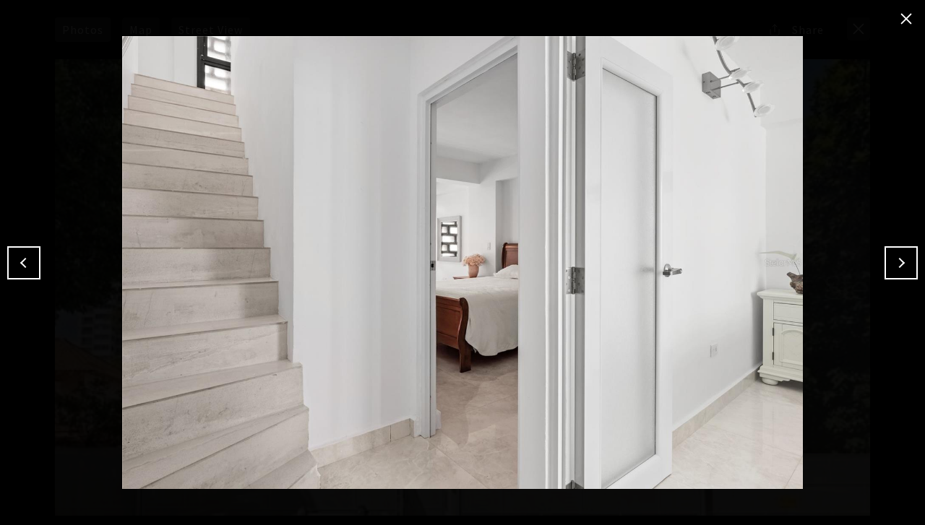
click at [899, 256] on button "Next" at bounding box center [900, 262] width 33 height 33
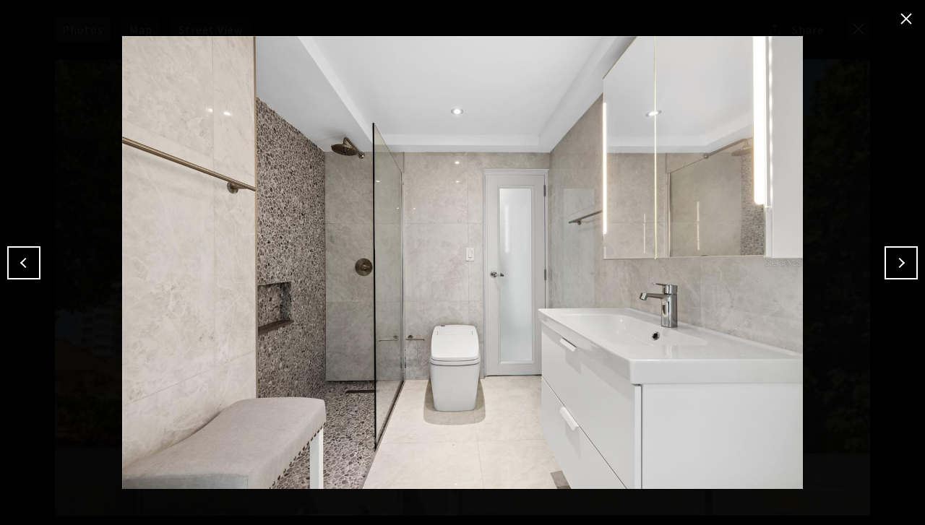
click at [899, 255] on button "Next" at bounding box center [900, 262] width 33 height 33
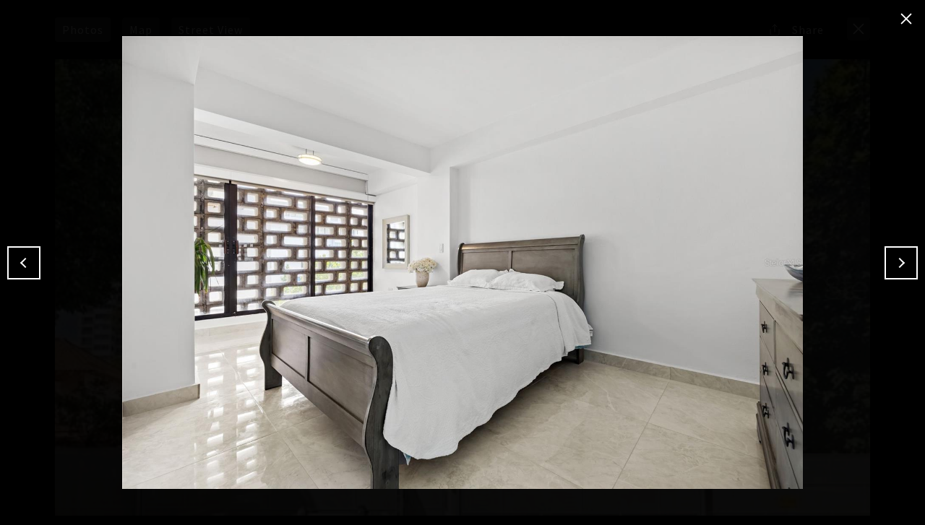
click at [899, 255] on button "Next" at bounding box center [900, 262] width 33 height 33
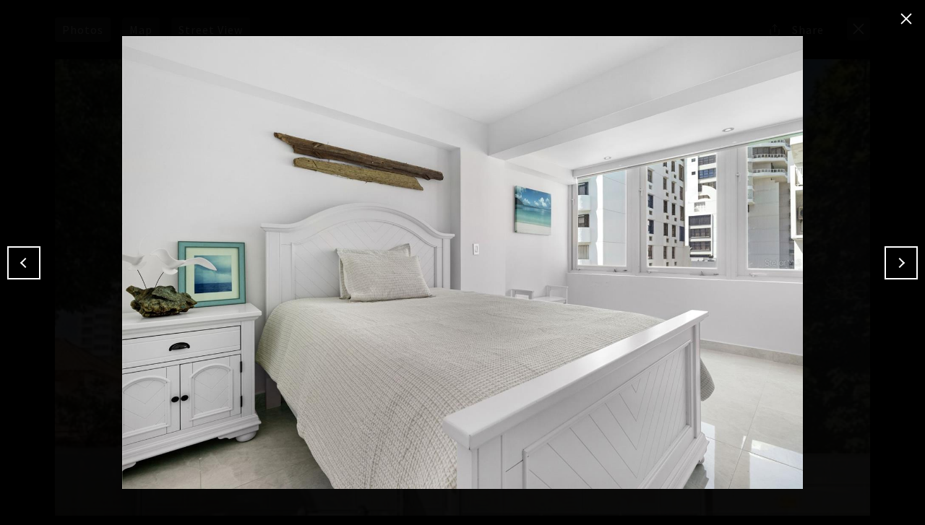
click at [899, 255] on button "Next" at bounding box center [900, 262] width 33 height 33
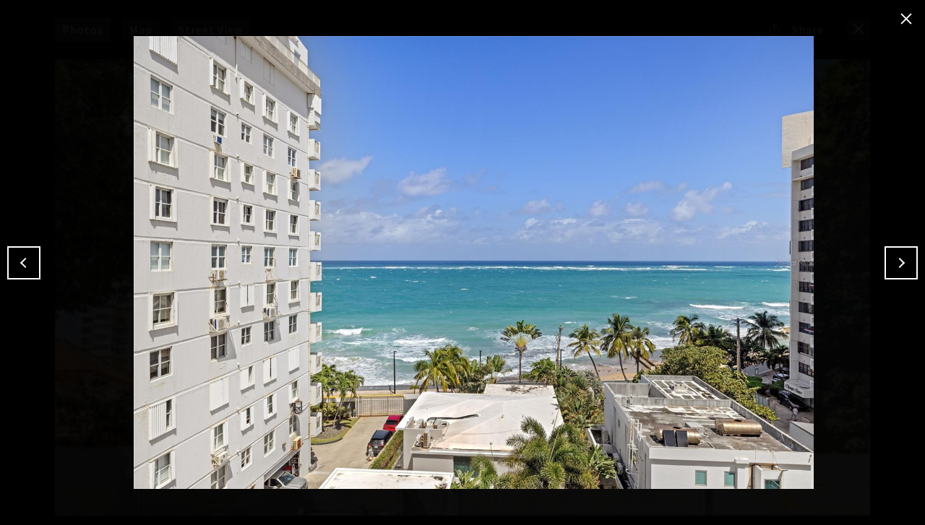
click at [899, 255] on button "Next" at bounding box center [900, 262] width 33 height 33
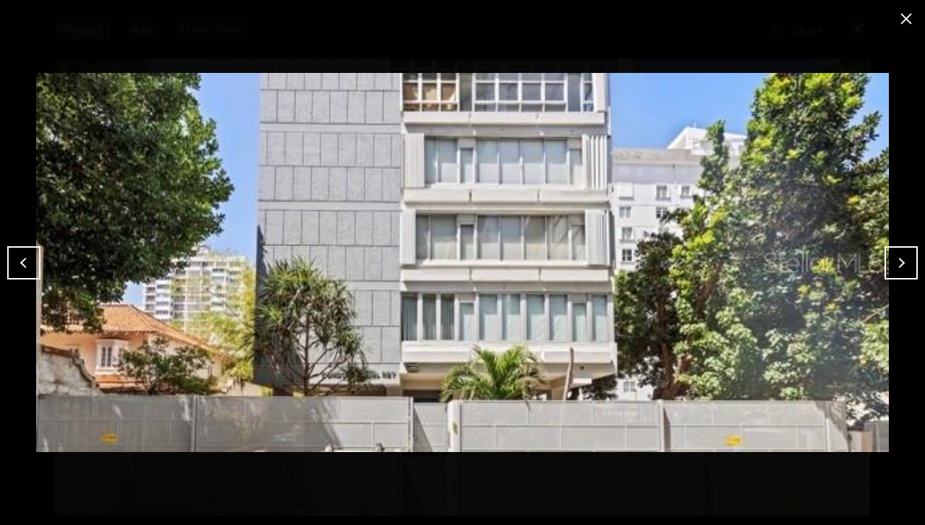
click at [905, 14] on button "close modal" at bounding box center [905, 18] width 23 height 23
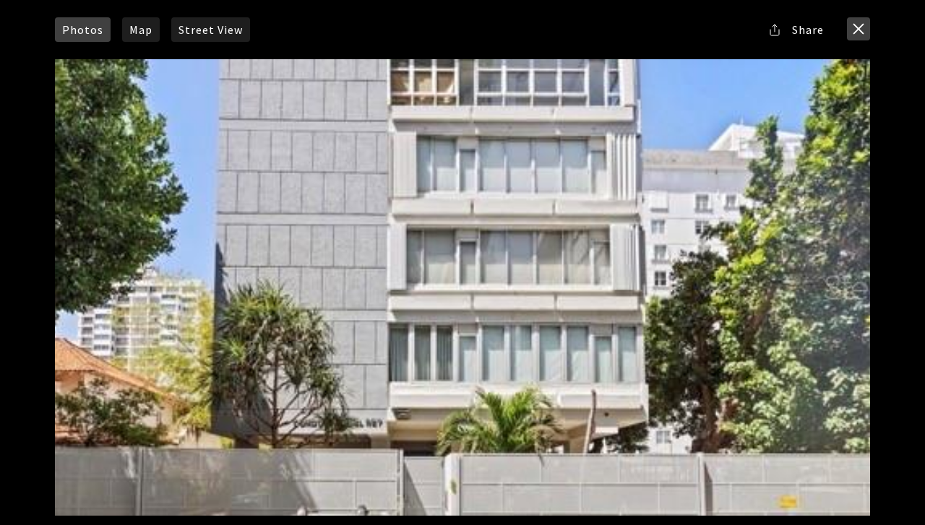
click at [855, 27] on button "close modal" at bounding box center [858, 28] width 23 height 23
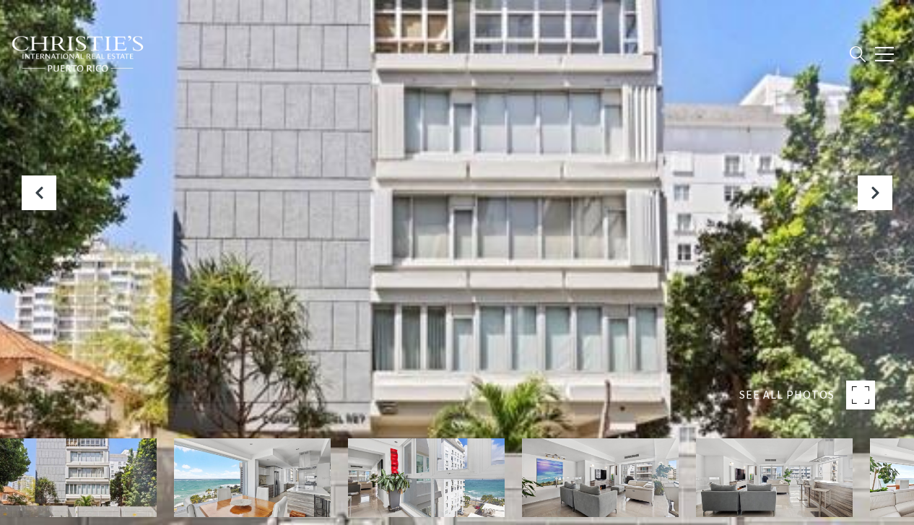
type input "**********"
type input "********"
type input "***"
type input "**********"
type input "**"
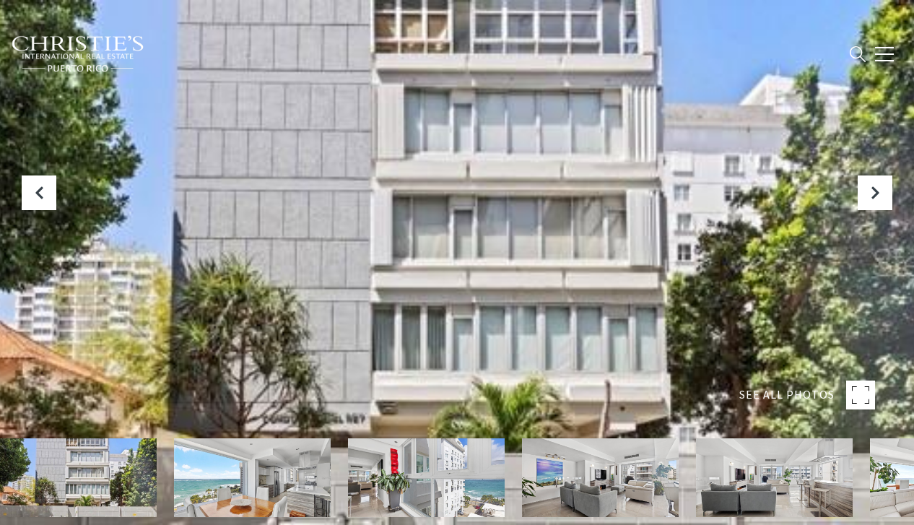
type input "**********"
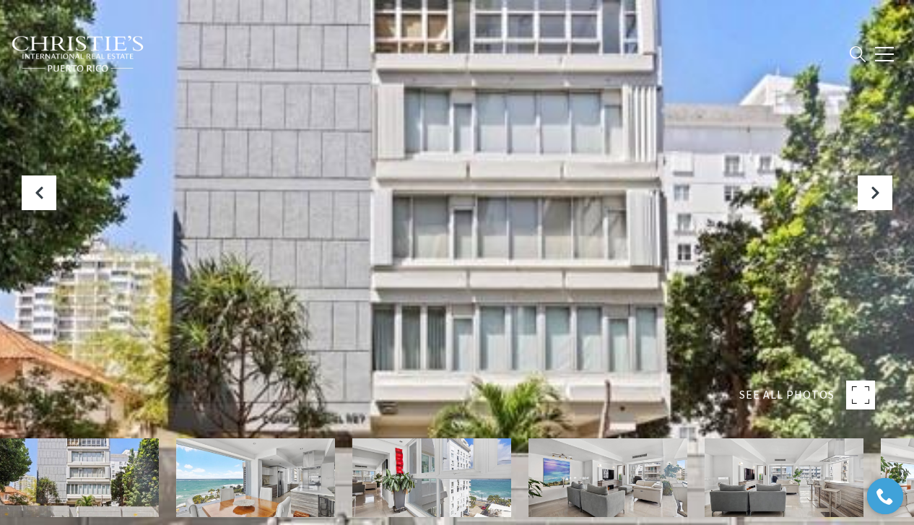
click at [81, 40] on img at bounding box center [78, 54] width 134 height 38
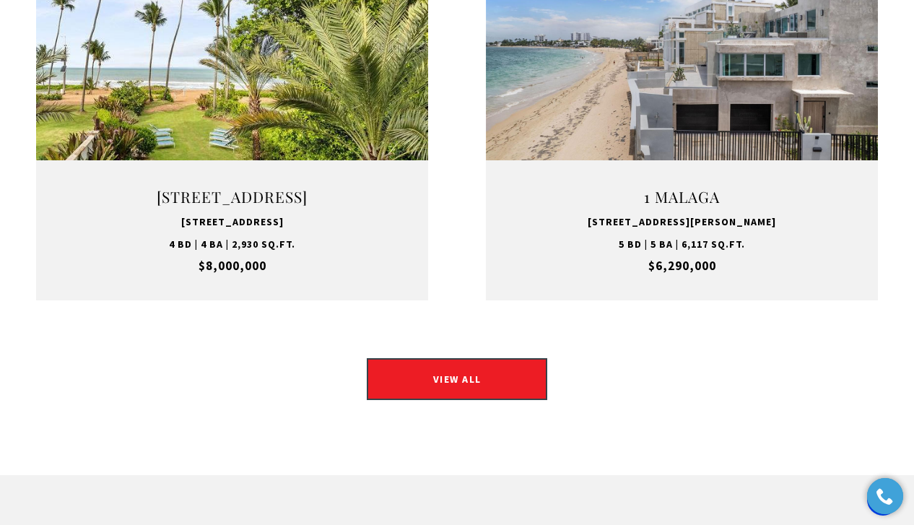
scroll to position [2264, 0]
